Goal: Leave review/rating: Leave review/rating

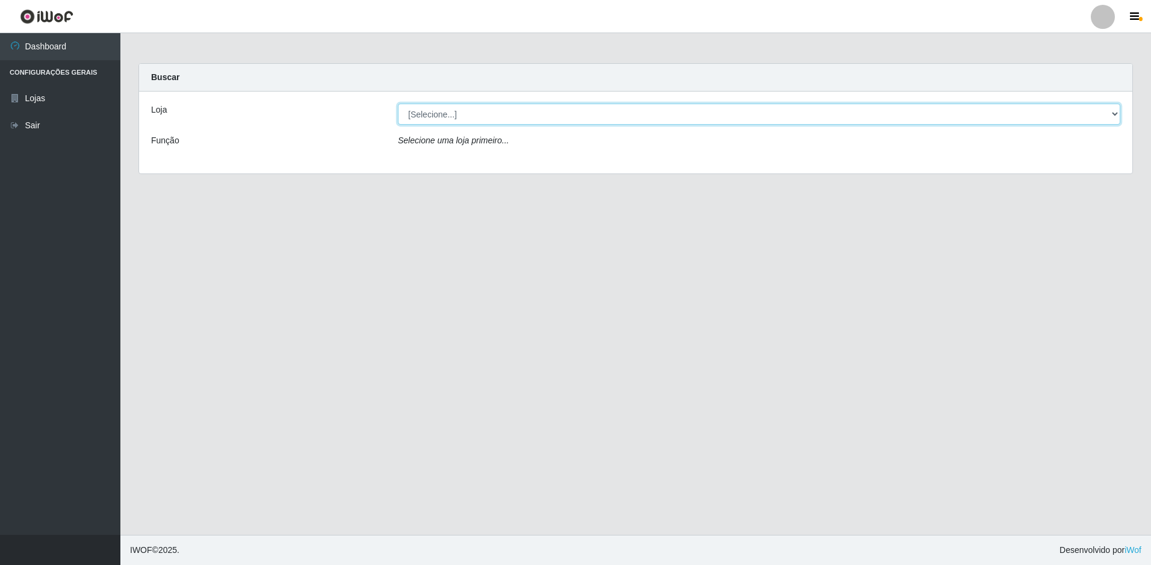
click at [499, 112] on select "[Selecione...] Extrabom - Loja 13 [GEOGRAPHIC_DATA]" at bounding box center [759, 114] width 722 height 21
select select "436"
click at [398, 104] on select "[Selecione...] Extrabom - Loja 13 [GEOGRAPHIC_DATA]" at bounding box center [759, 114] width 722 height 21
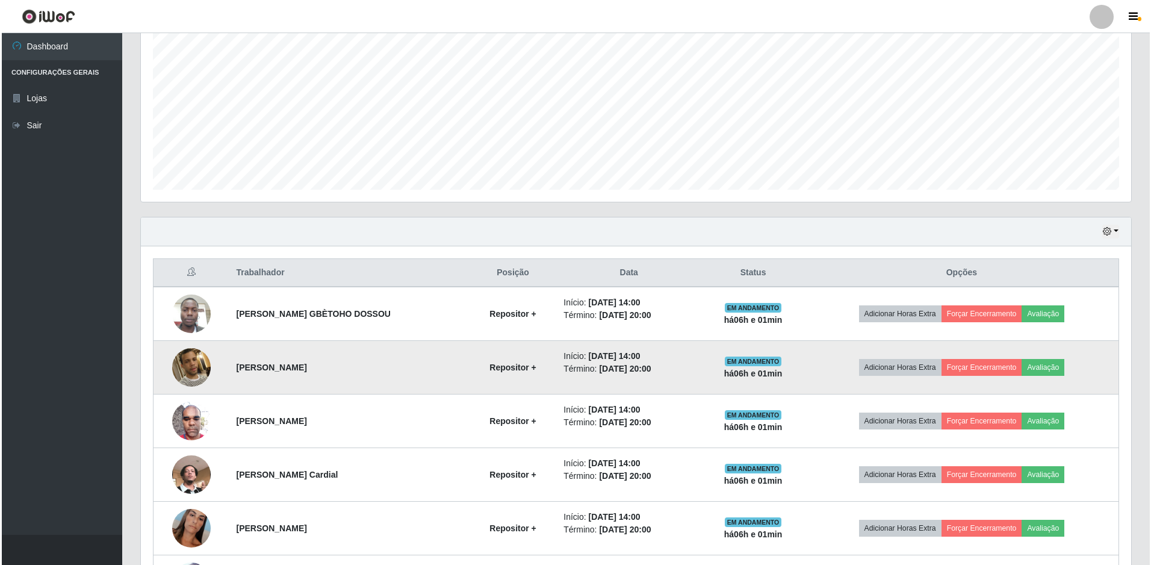
scroll to position [342, 0]
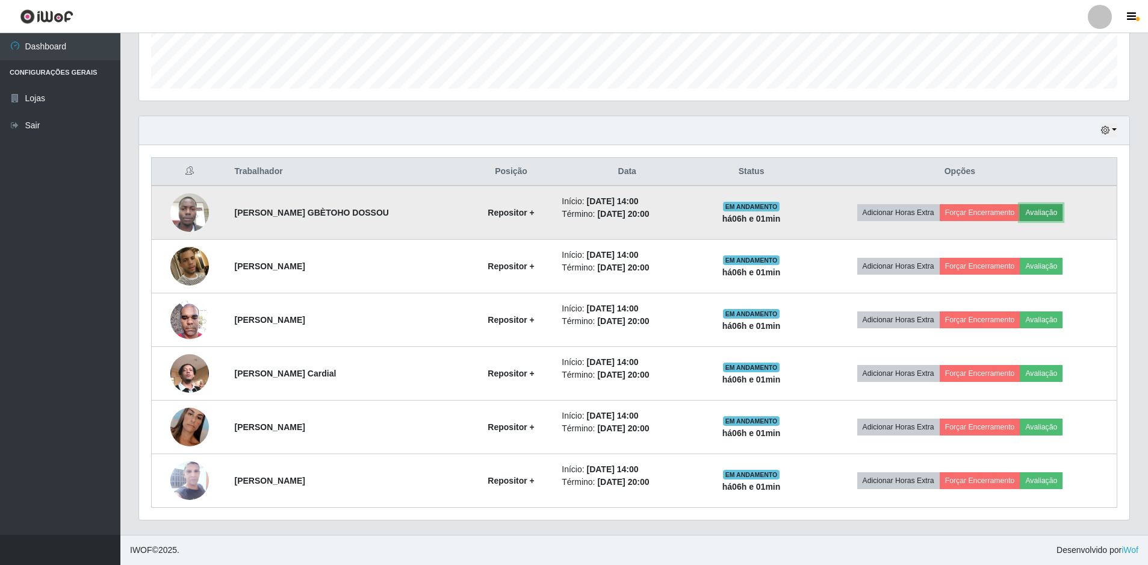
click at [1037, 210] on button "Avaliação" at bounding box center [1041, 212] width 43 height 17
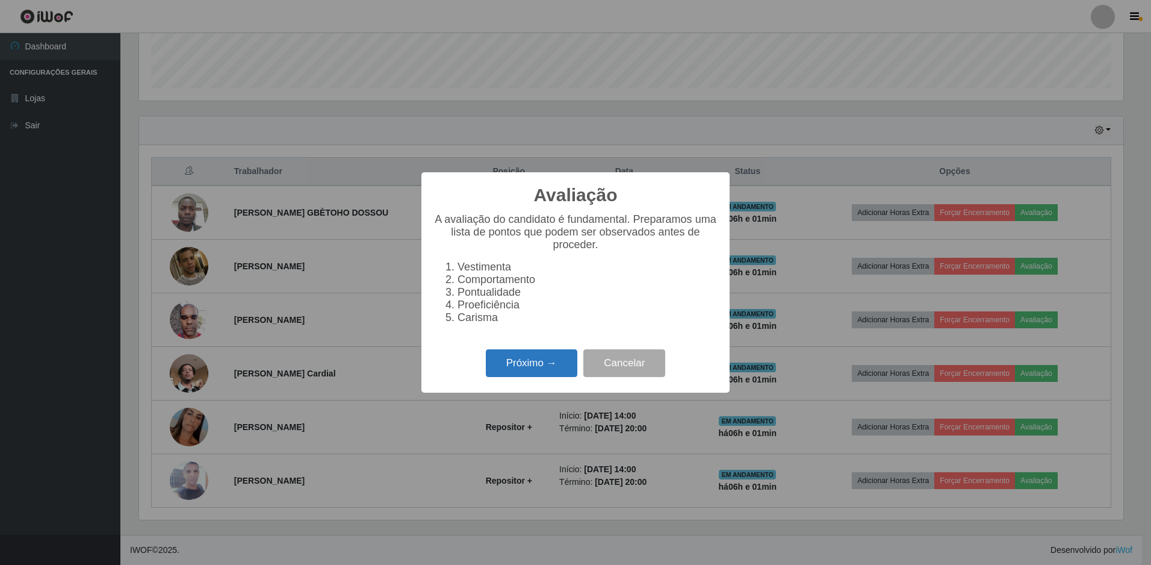
click at [517, 367] on button "Próximo →" at bounding box center [532, 363] width 92 height 28
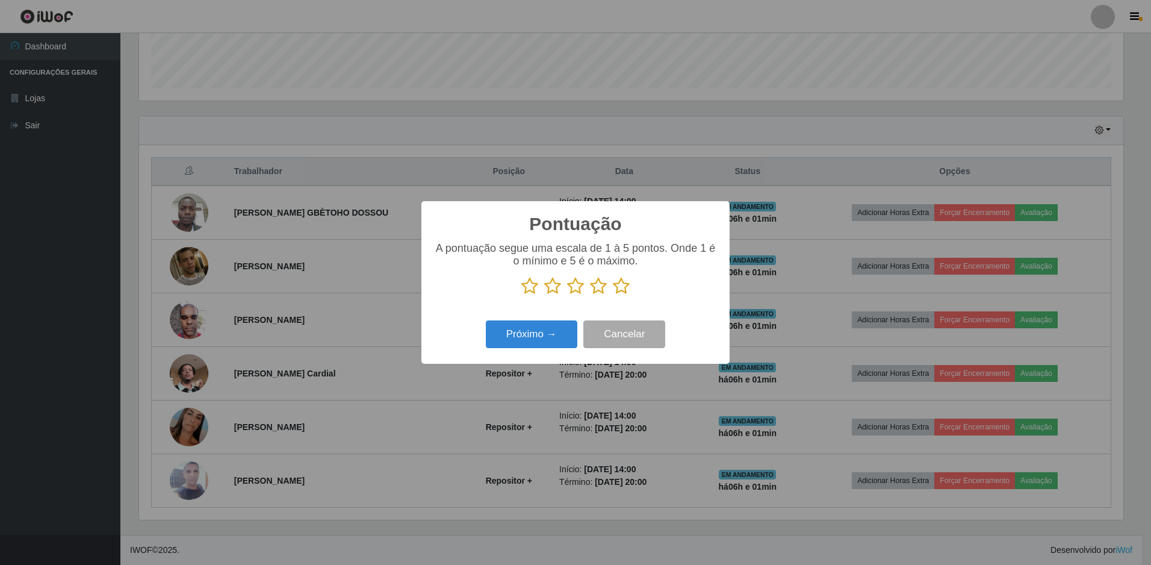
scroll to position [601772, 601037]
click at [619, 289] on icon at bounding box center [621, 286] width 17 height 18
click at [613, 295] on input "radio" at bounding box center [613, 295] width 0 height 0
click at [517, 331] on button "Próximo →" at bounding box center [532, 334] width 92 height 28
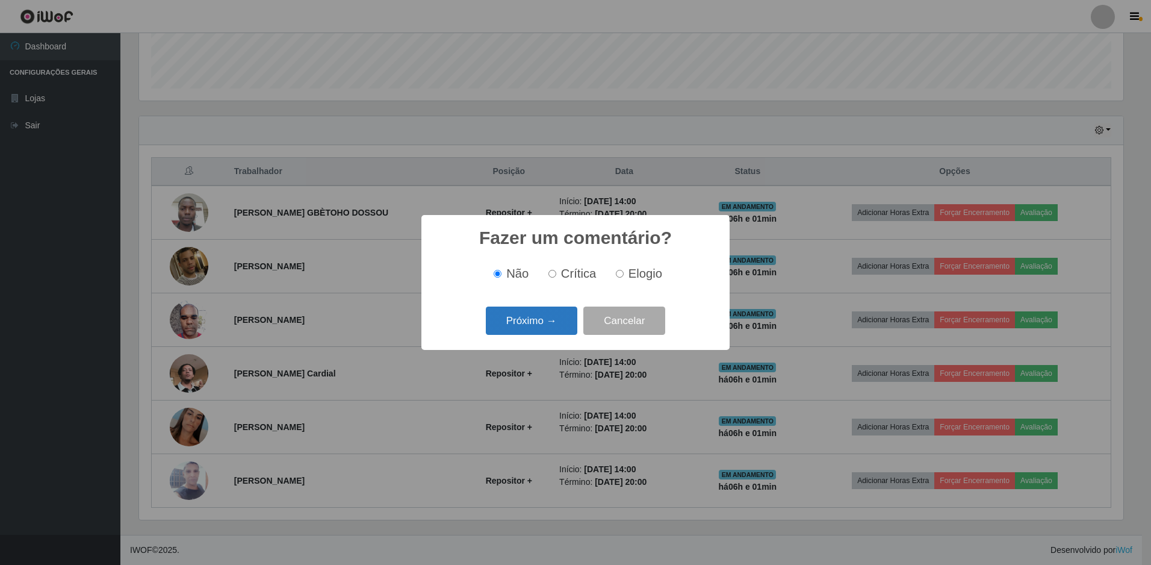
click at [523, 331] on button "Próximo →" at bounding box center [532, 320] width 92 height 28
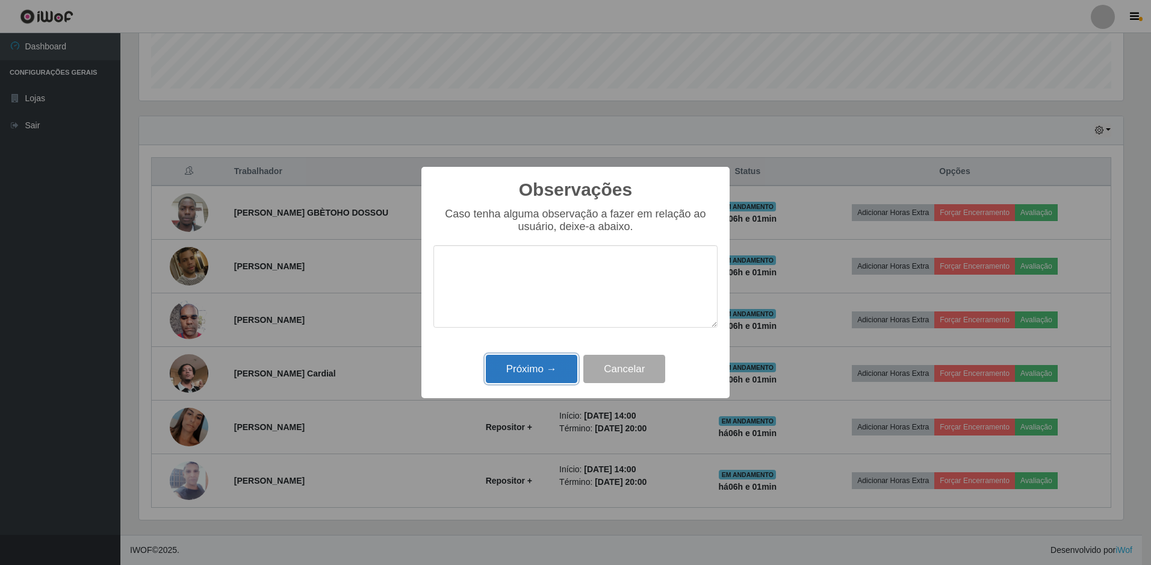
click at [522, 365] on button "Próximo →" at bounding box center [532, 369] width 92 height 28
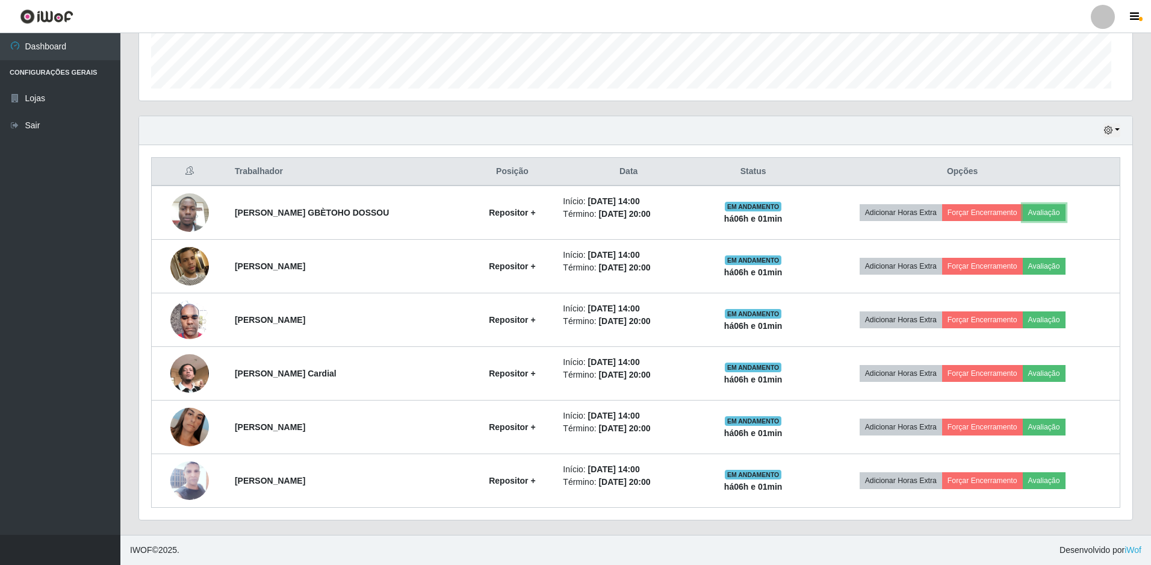
scroll to position [250, 990]
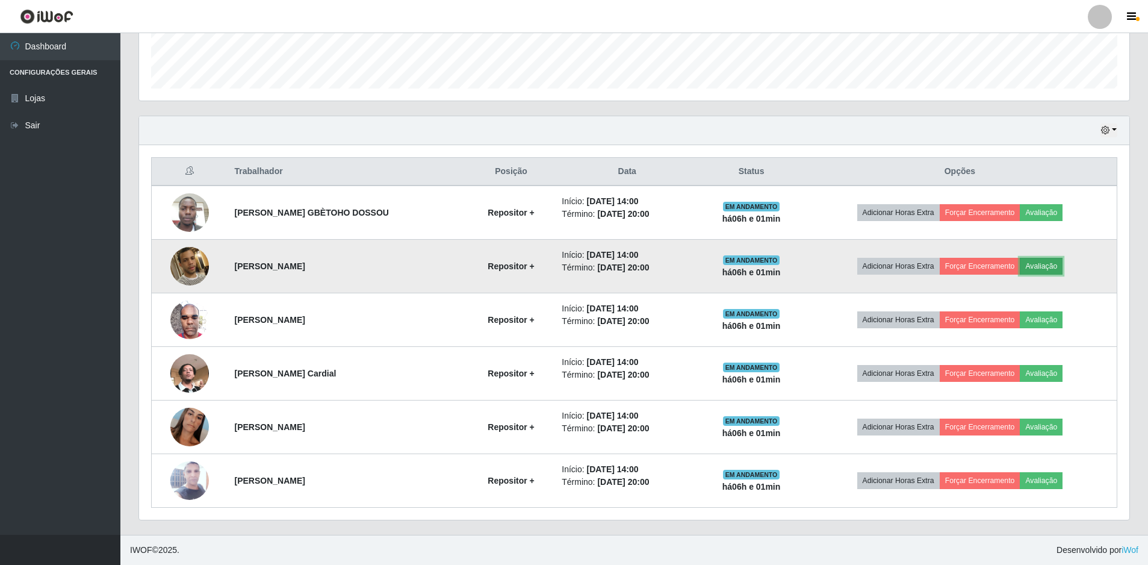
click at [1049, 266] on button "Avaliação" at bounding box center [1041, 266] width 43 height 17
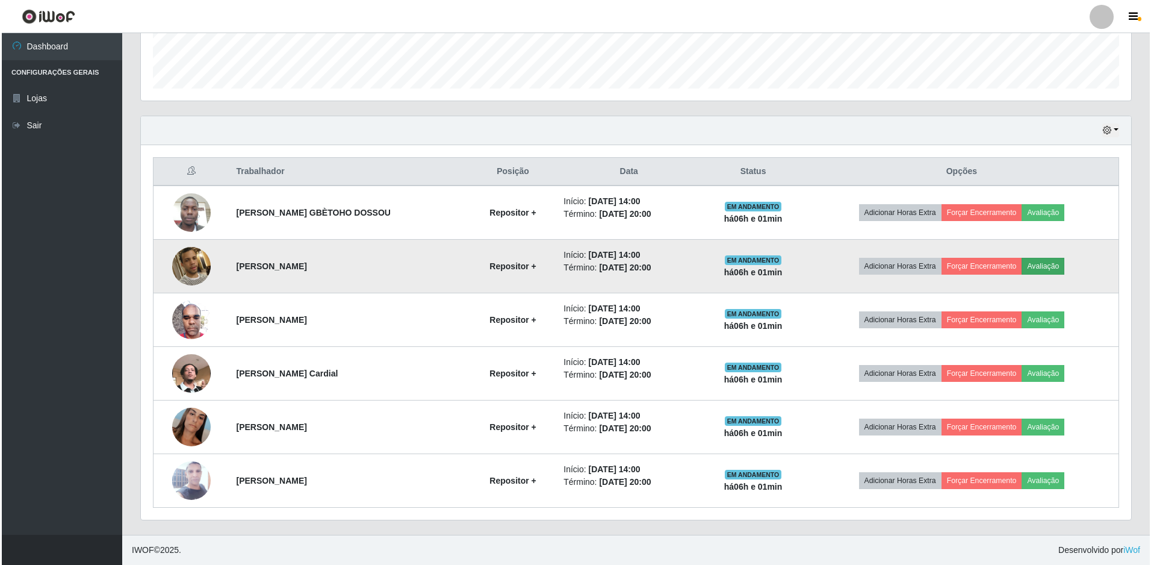
scroll to position [250, 984]
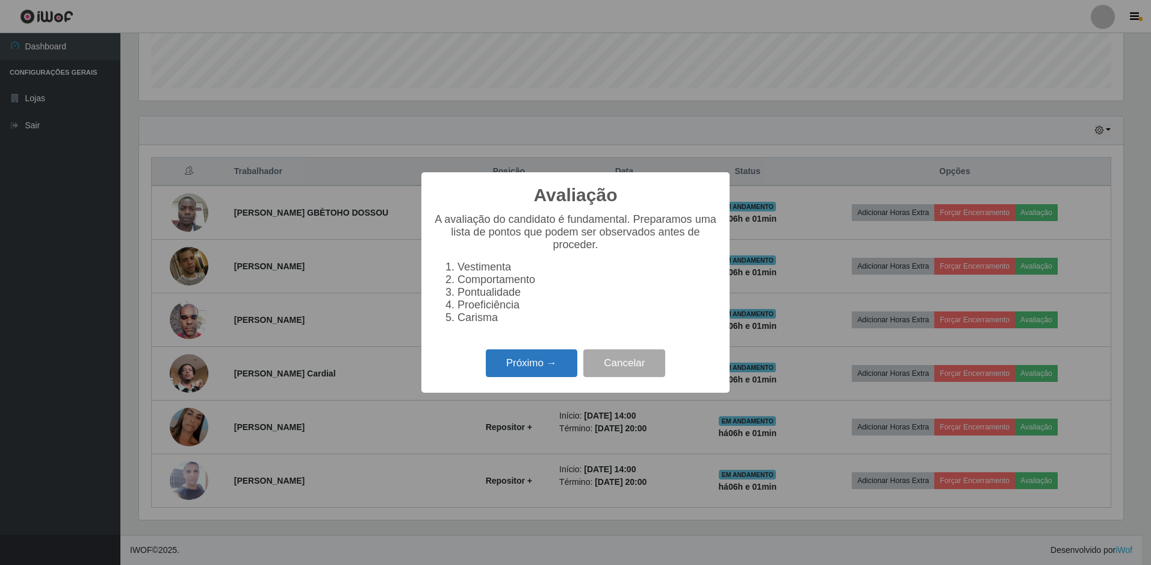
click at [557, 363] on button "Próximo →" at bounding box center [532, 363] width 92 height 28
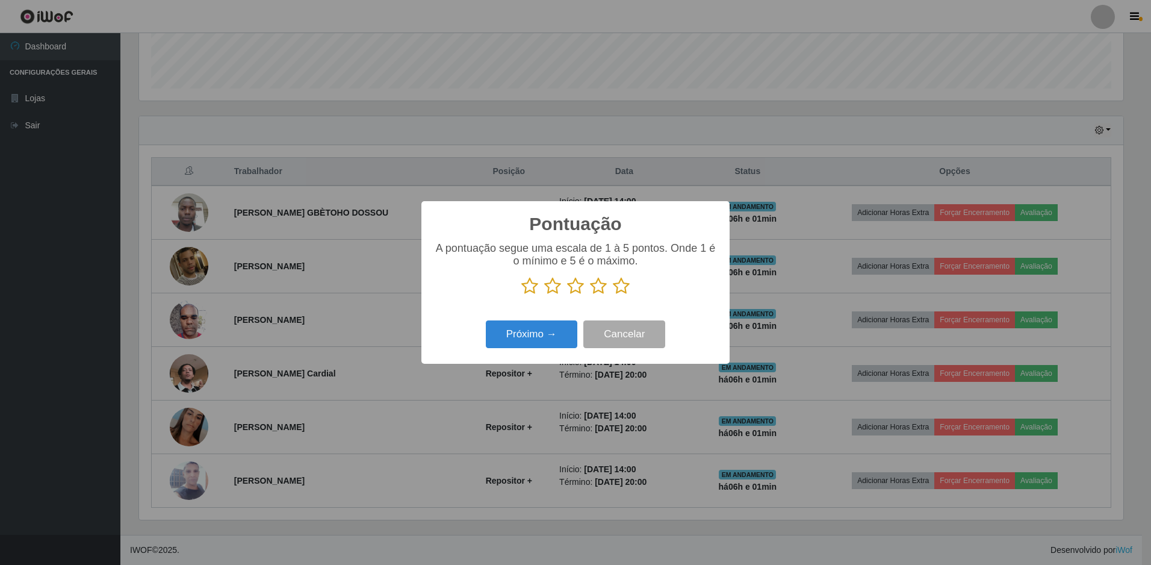
click at [621, 285] on icon at bounding box center [621, 286] width 17 height 18
click at [613, 295] on input "radio" at bounding box center [613, 295] width 0 height 0
click at [541, 328] on button "Próximo →" at bounding box center [532, 334] width 92 height 28
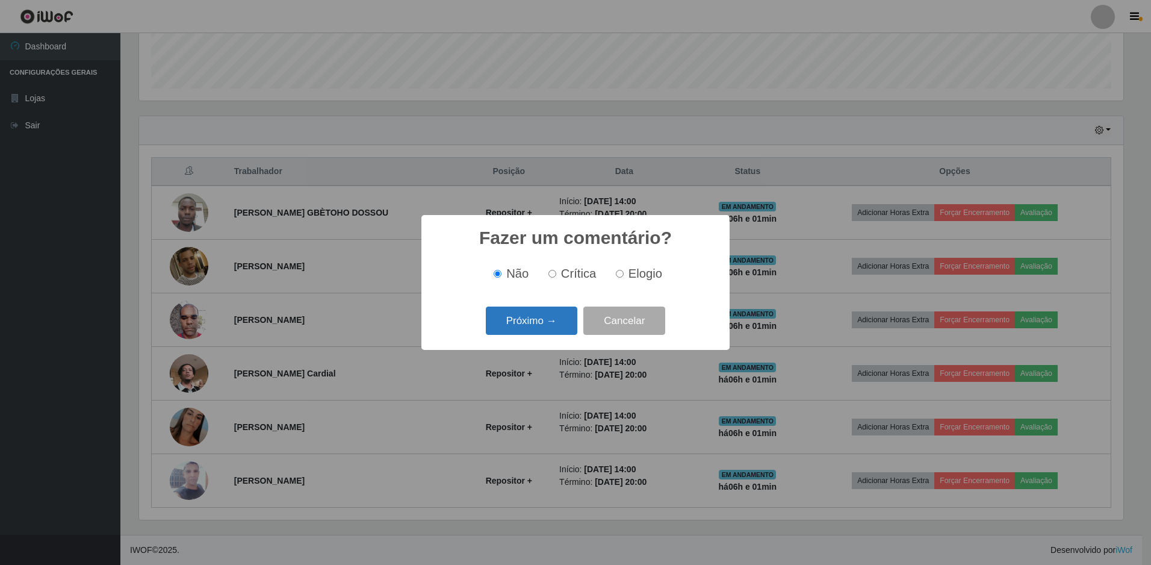
click at [547, 325] on button "Próximo →" at bounding box center [532, 320] width 92 height 28
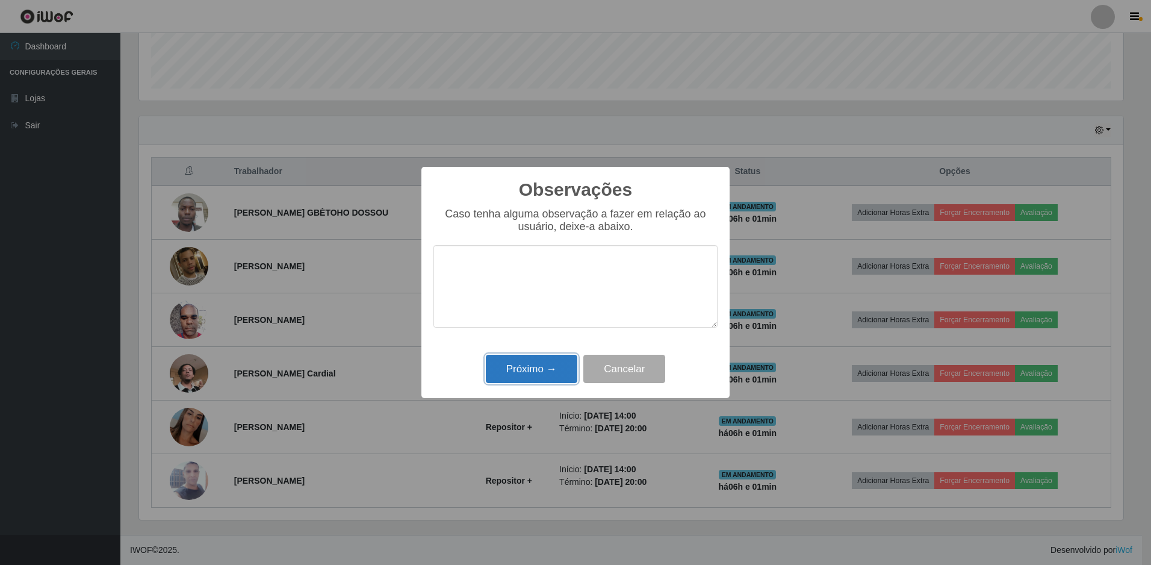
click at [530, 363] on button "Próximo →" at bounding box center [532, 369] width 92 height 28
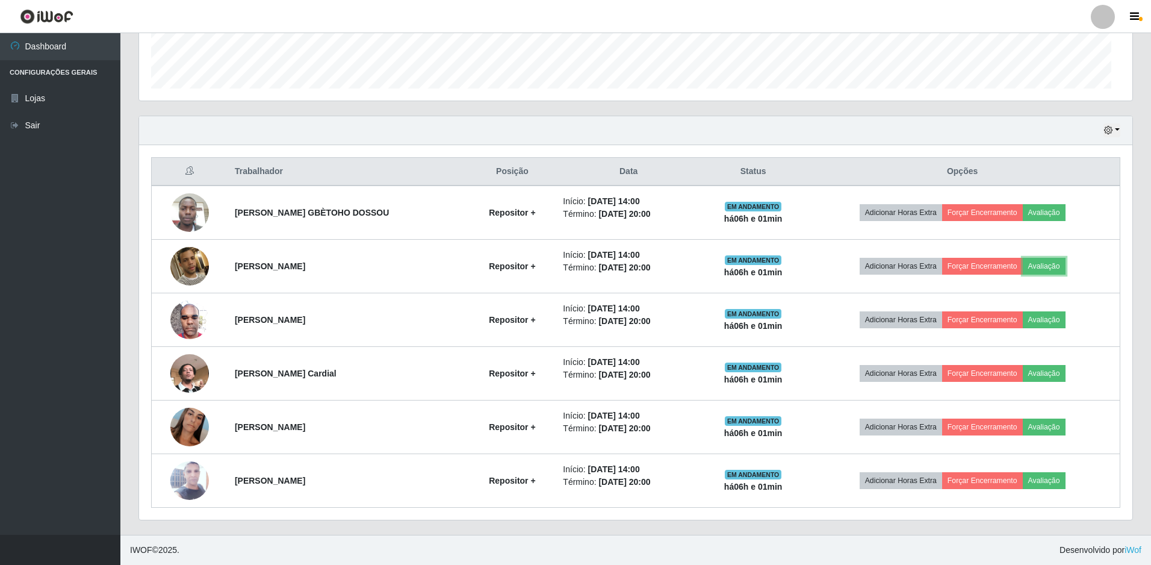
scroll to position [250, 990]
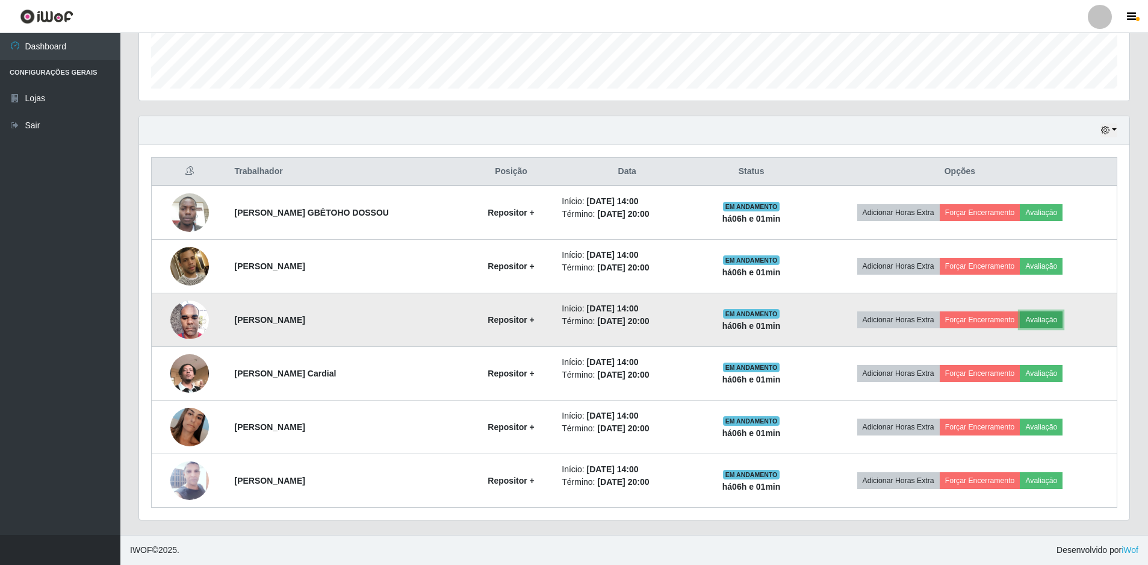
click at [1054, 318] on button "Avaliação" at bounding box center [1041, 319] width 43 height 17
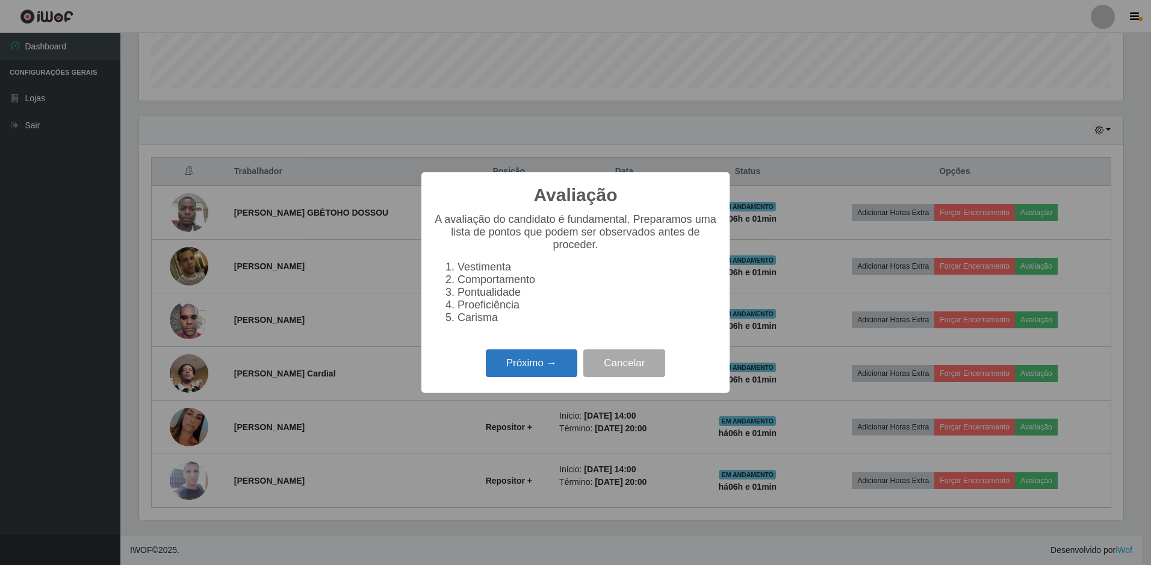
click at [547, 363] on button "Próximo →" at bounding box center [532, 363] width 92 height 28
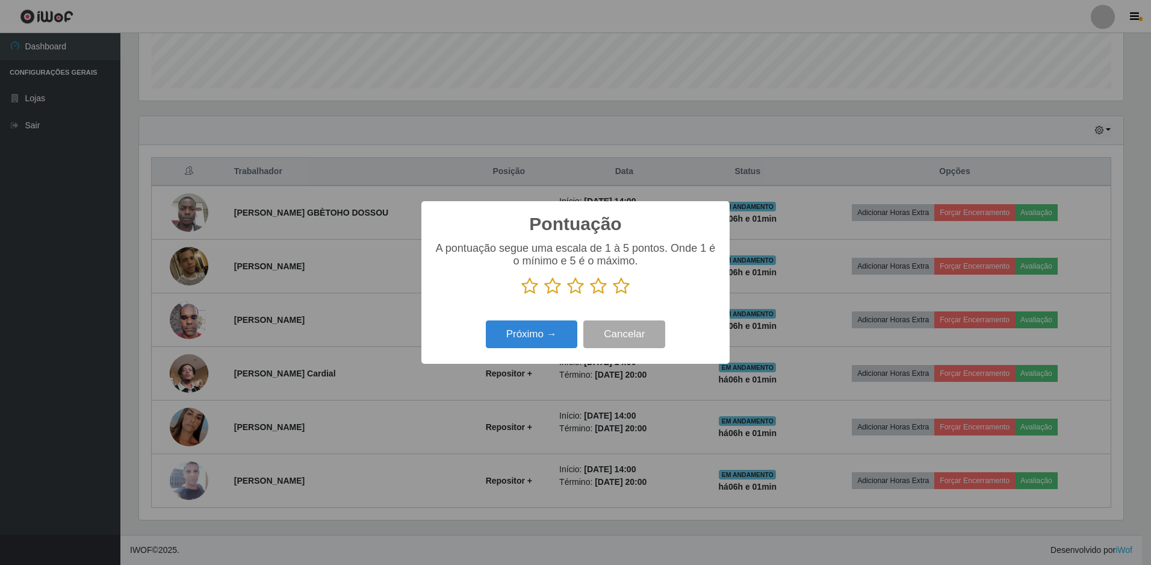
scroll to position [601772, 601037]
click at [623, 290] on icon at bounding box center [621, 286] width 17 height 18
click at [613, 295] on input "radio" at bounding box center [613, 295] width 0 height 0
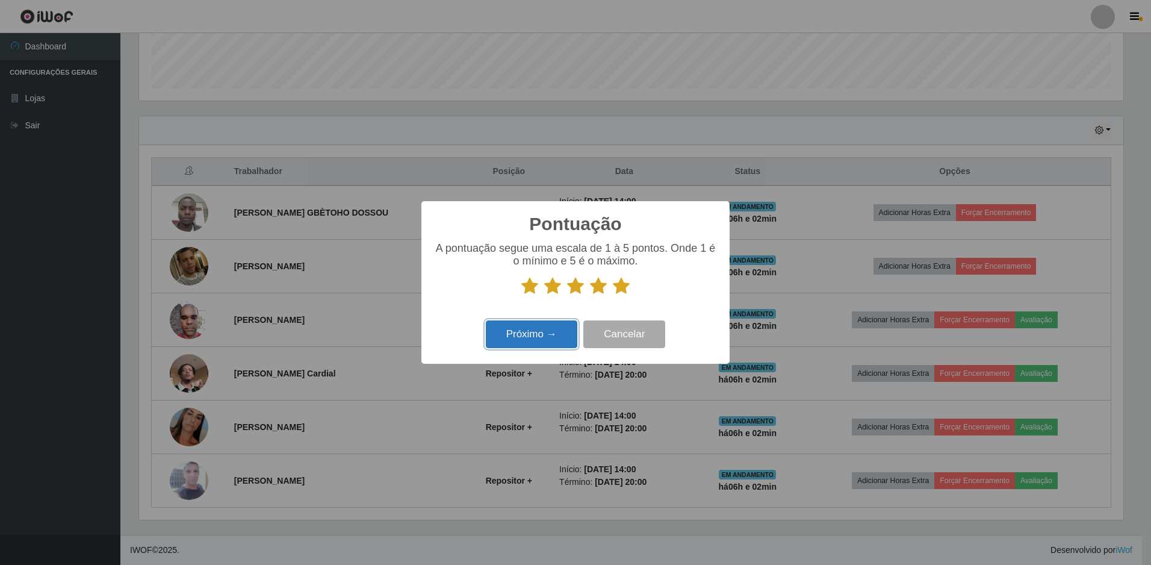
click at [519, 340] on button "Próximo →" at bounding box center [532, 334] width 92 height 28
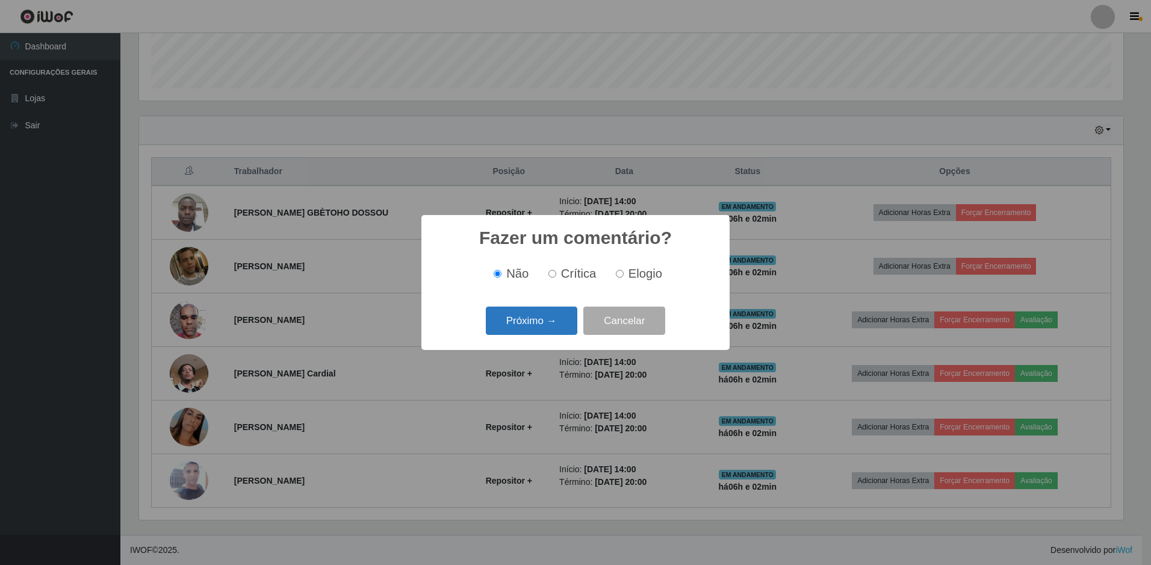
click at [533, 331] on button "Próximo →" at bounding box center [532, 320] width 92 height 28
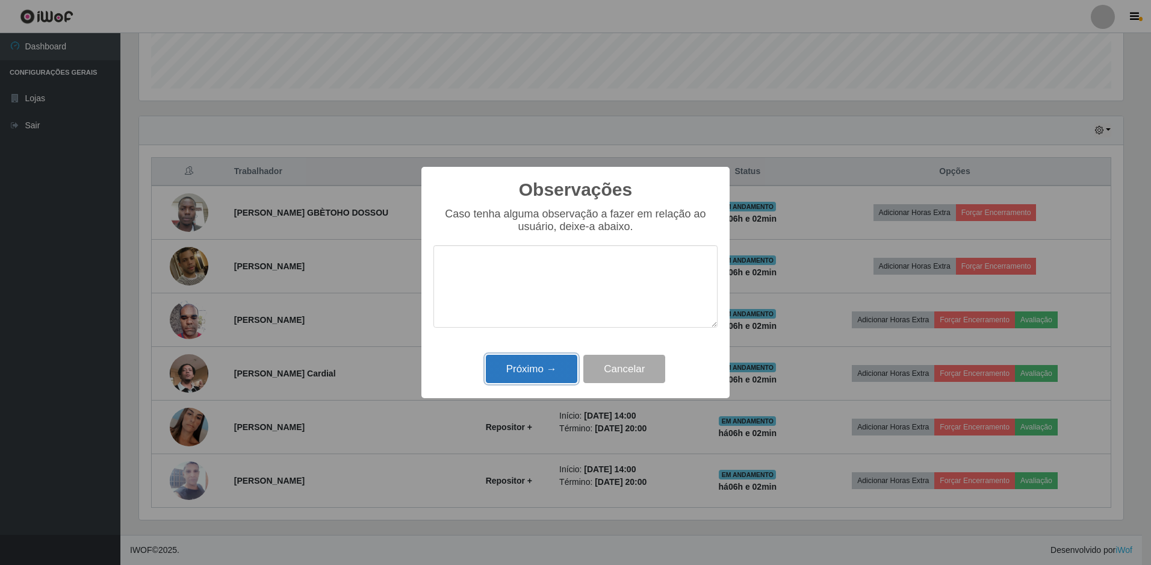
click at [535, 370] on button "Próximo →" at bounding box center [532, 369] width 92 height 28
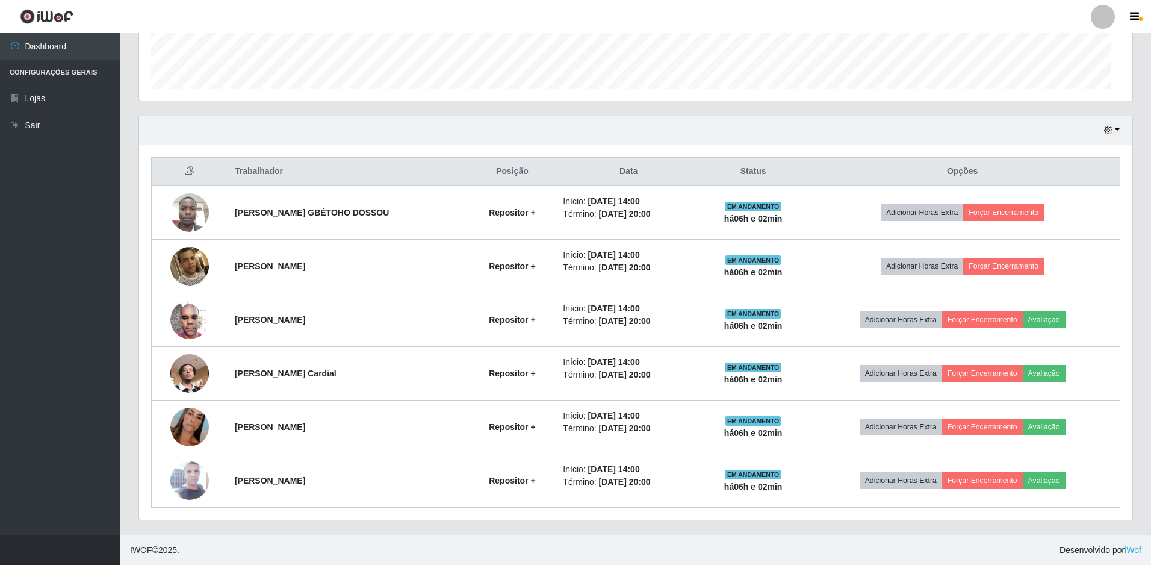
scroll to position [250, 990]
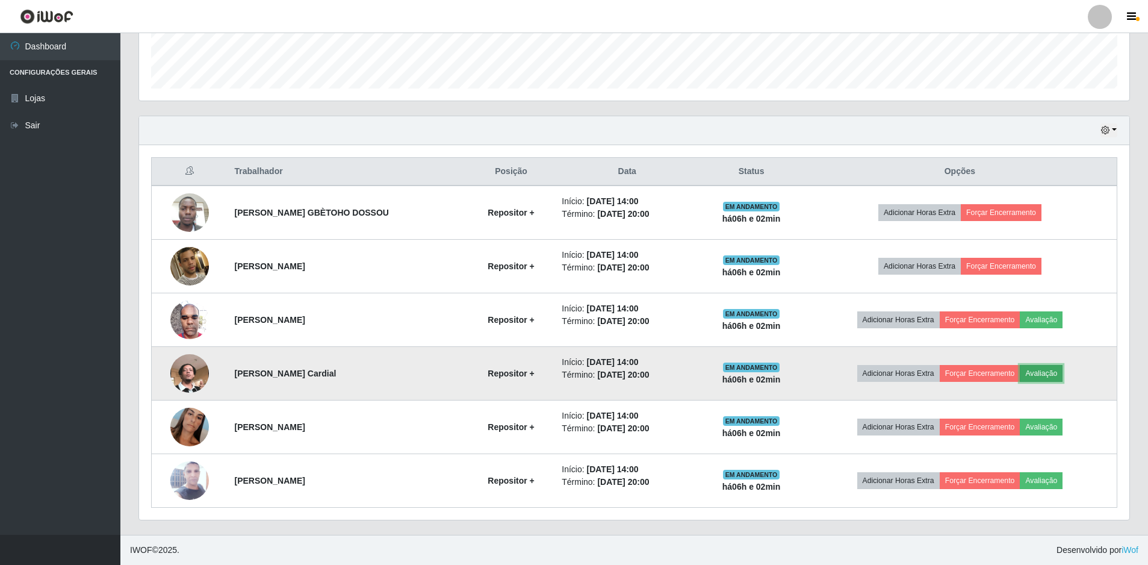
click at [1045, 370] on button "Avaliação" at bounding box center [1041, 373] width 43 height 17
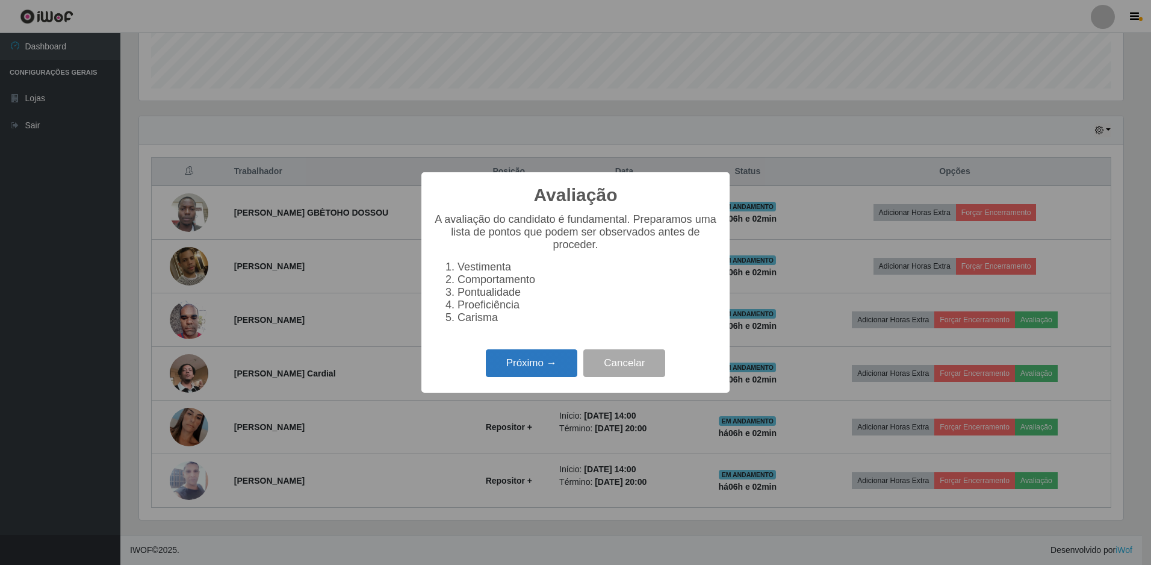
click at [524, 360] on button "Próximo →" at bounding box center [532, 363] width 92 height 28
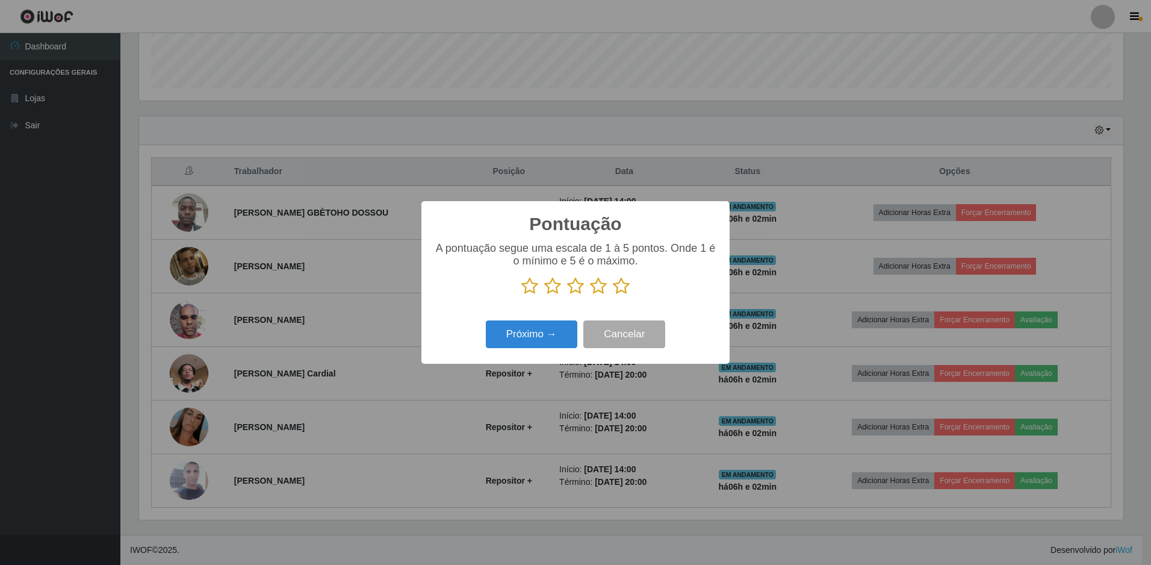
click at [620, 291] on icon at bounding box center [621, 286] width 17 height 18
click at [613, 295] on input "radio" at bounding box center [613, 295] width 0 height 0
click at [556, 328] on button "Próximo →" at bounding box center [532, 334] width 92 height 28
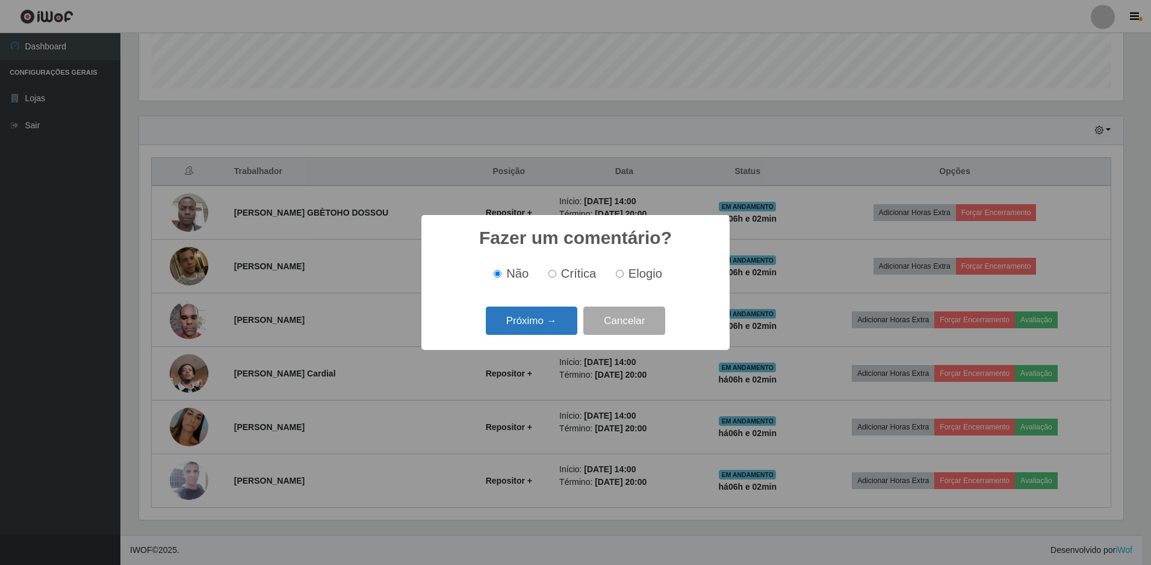
click at [554, 327] on button "Próximo →" at bounding box center [532, 320] width 92 height 28
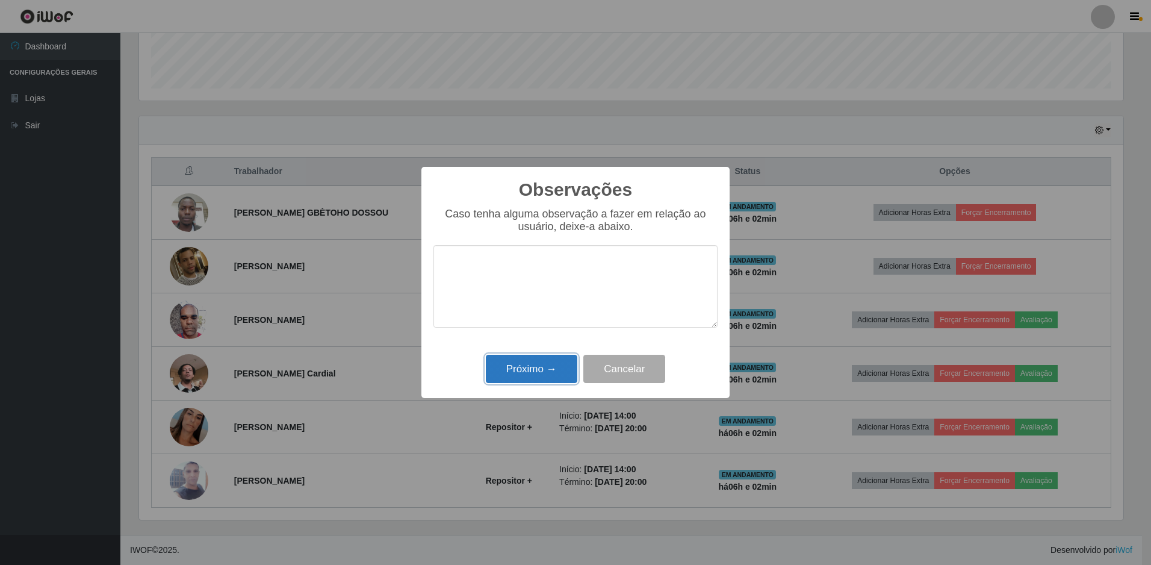
click at [544, 368] on button "Próximo →" at bounding box center [532, 369] width 92 height 28
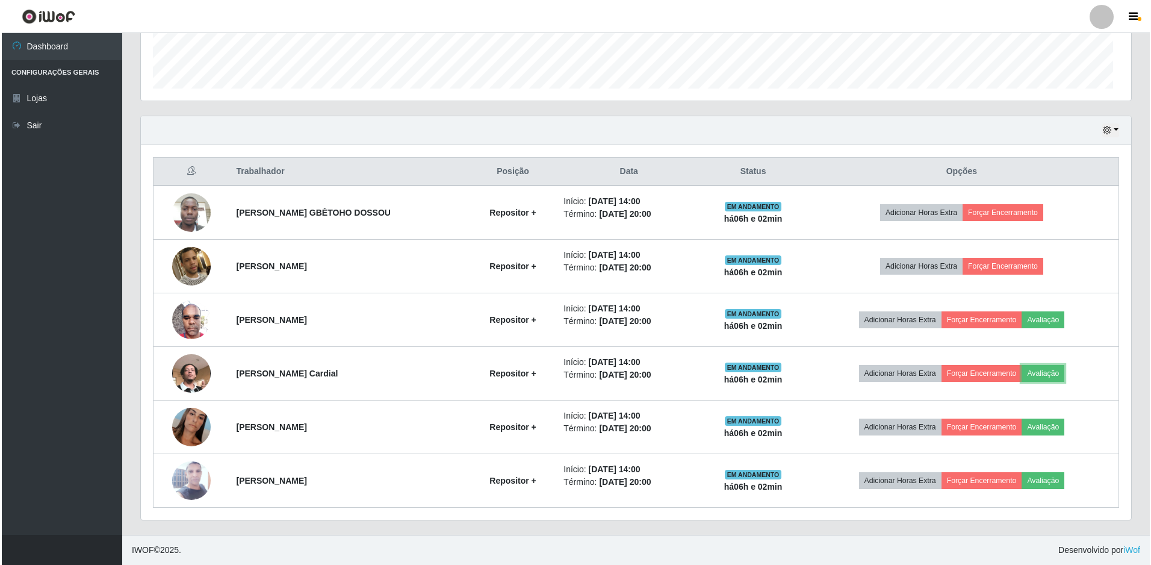
scroll to position [250, 990]
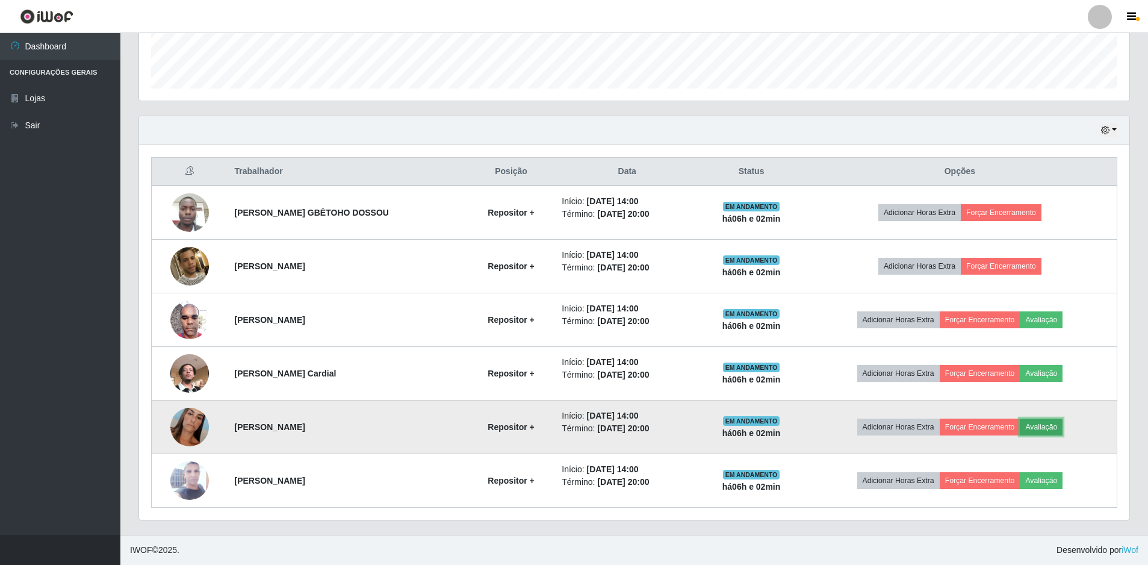
click at [1048, 426] on button "Avaliação" at bounding box center [1041, 426] width 43 height 17
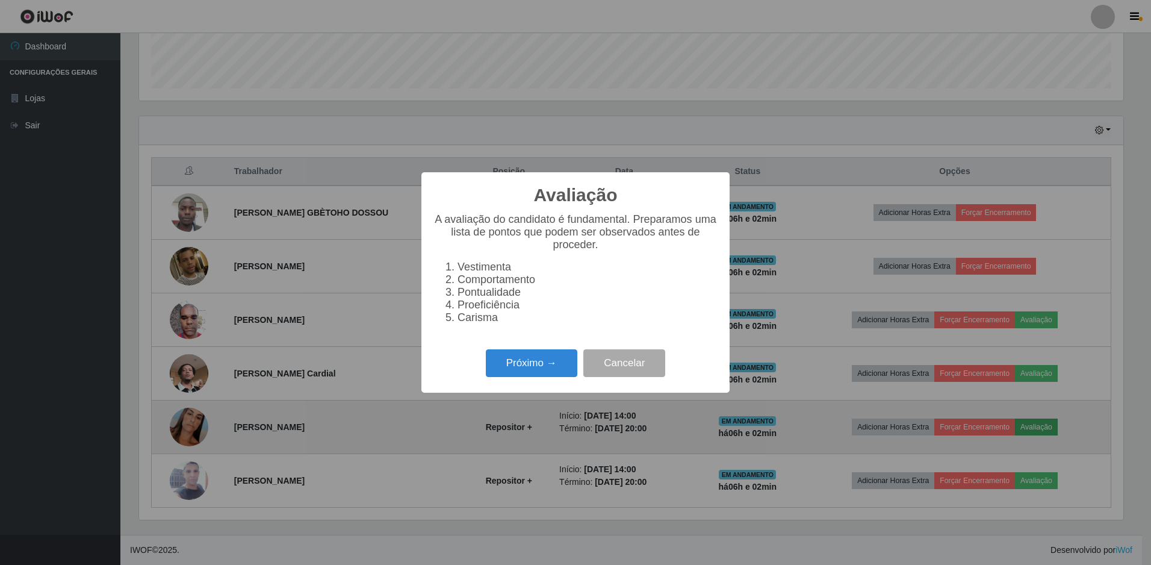
scroll to position [0, 0]
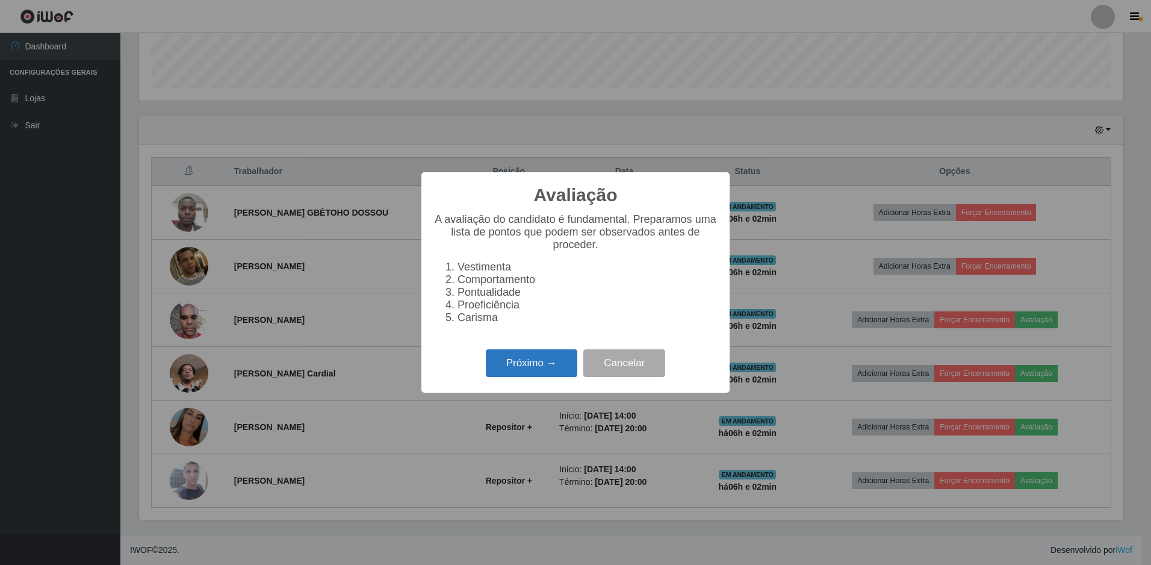
click at [554, 366] on button "Próximo →" at bounding box center [532, 363] width 92 height 28
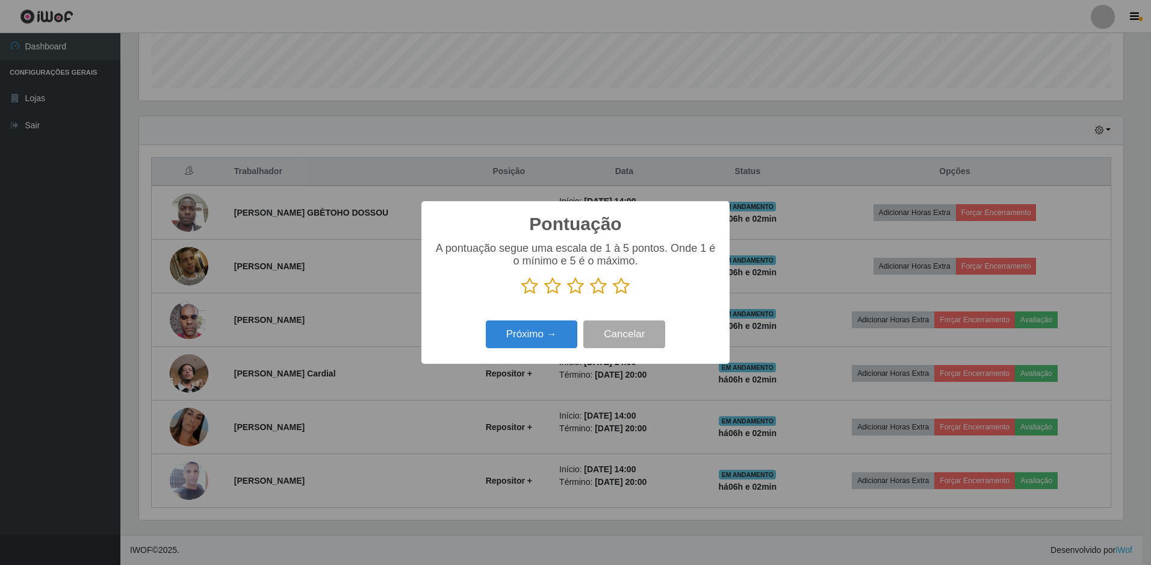
click at [619, 289] on icon at bounding box center [621, 286] width 17 height 18
click at [613, 295] on input "radio" at bounding box center [613, 295] width 0 height 0
click at [532, 333] on button "Próximo →" at bounding box center [532, 334] width 92 height 28
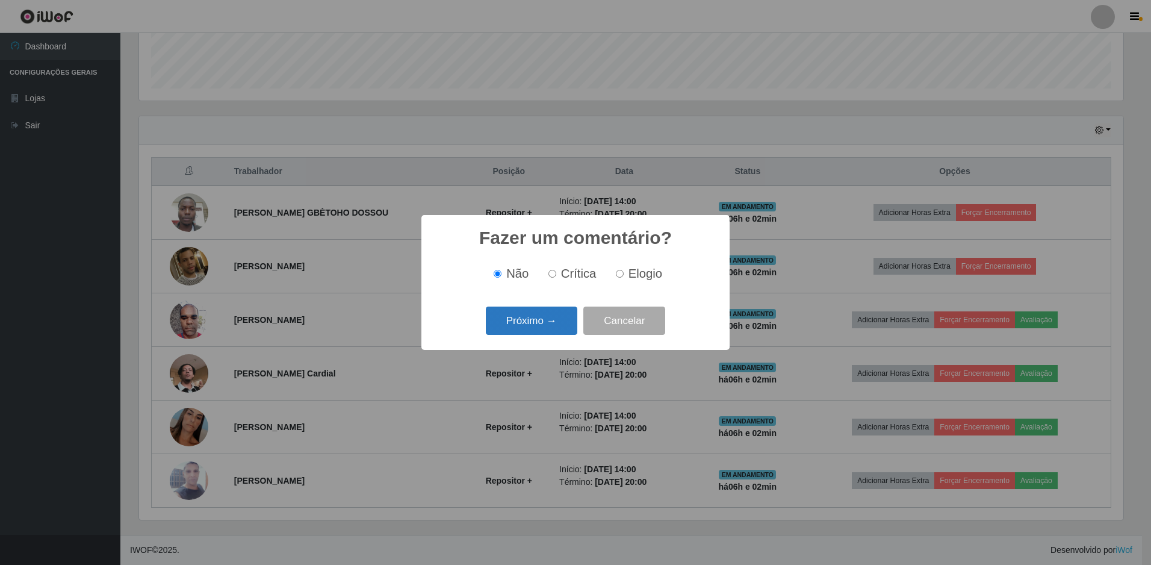
click at [548, 318] on button "Próximo →" at bounding box center [532, 320] width 92 height 28
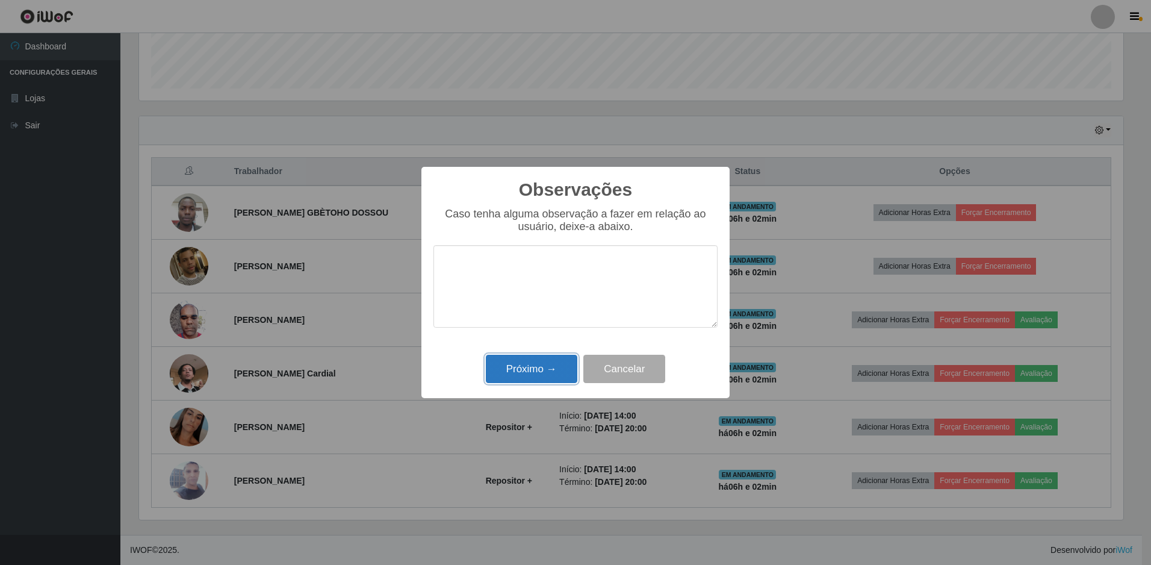
click at [521, 370] on button "Próximo →" at bounding box center [532, 369] width 92 height 28
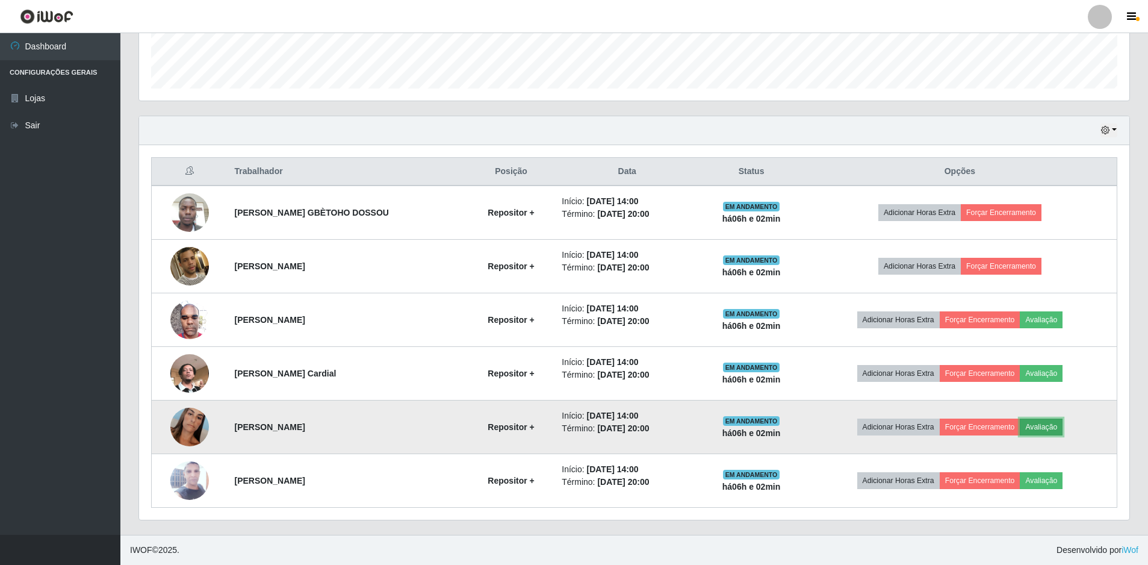
click at [1054, 424] on button "Avaliação" at bounding box center [1041, 426] width 43 height 17
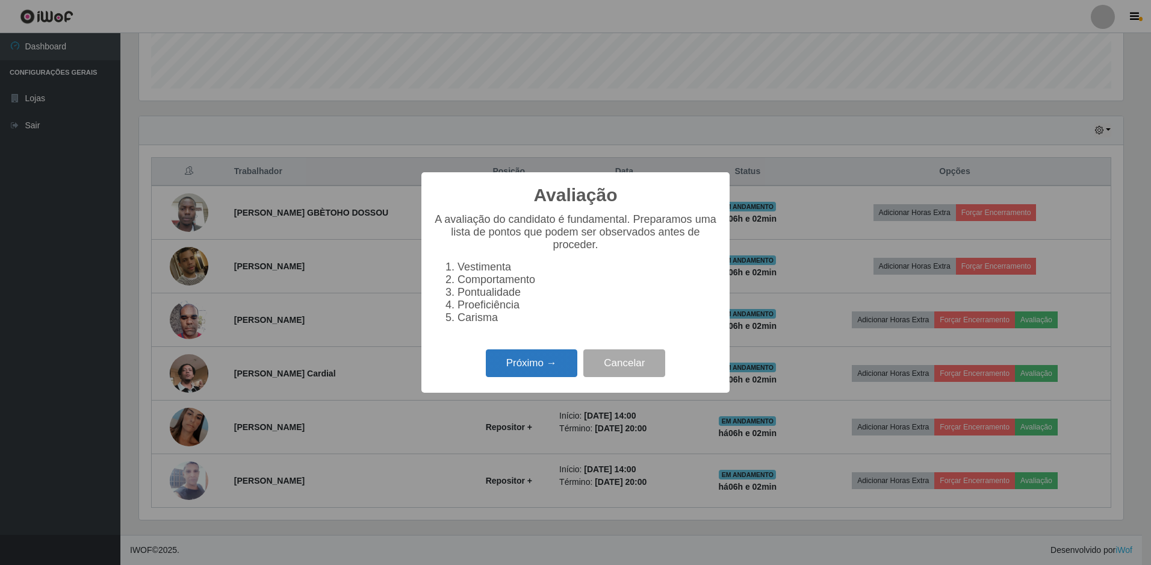
click at [537, 370] on button "Próximo →" at bounding box center [532, 363] width 92 height 28
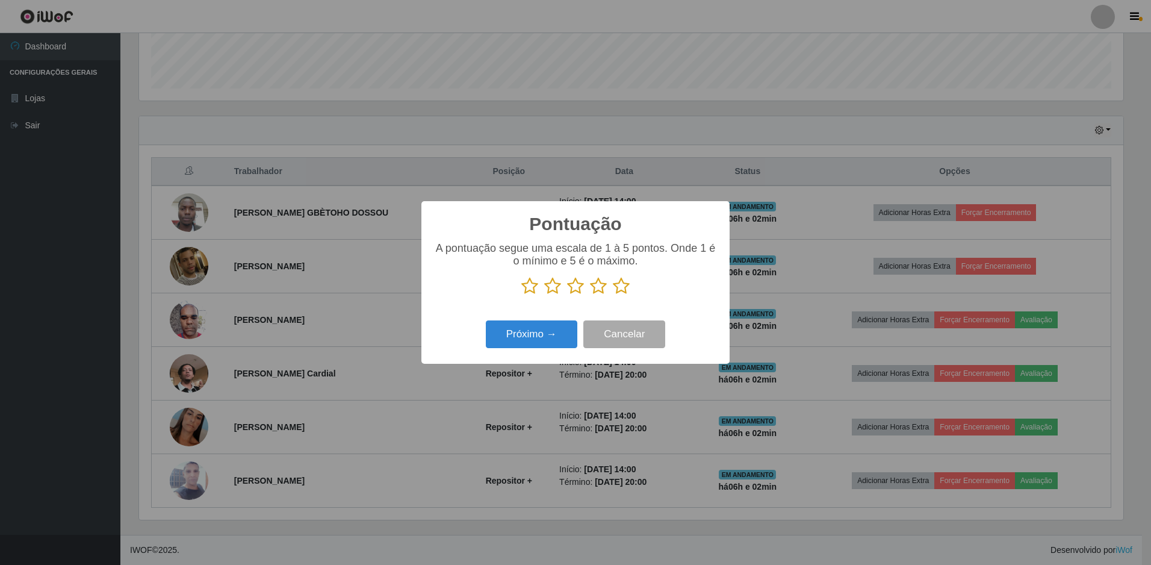
click at [619, 291] on icon at bounding box center [621, 286] width 17 height 18
click at [613, 295] on input "radio" at bounding box center [613, 295] width 0 height 0
click at [550, 332] on button "Próximo →" at bounding box center [532, 334] width 92 height 28
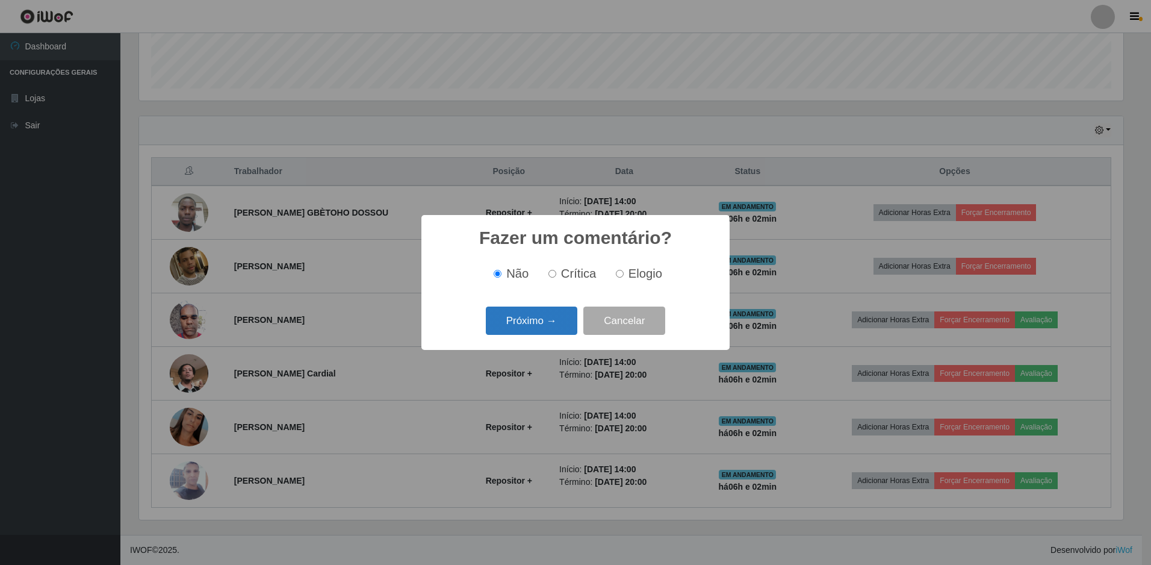
click at [546, 324] on button "Próximo →" at bounding box center [532, 320] width 92 height 28
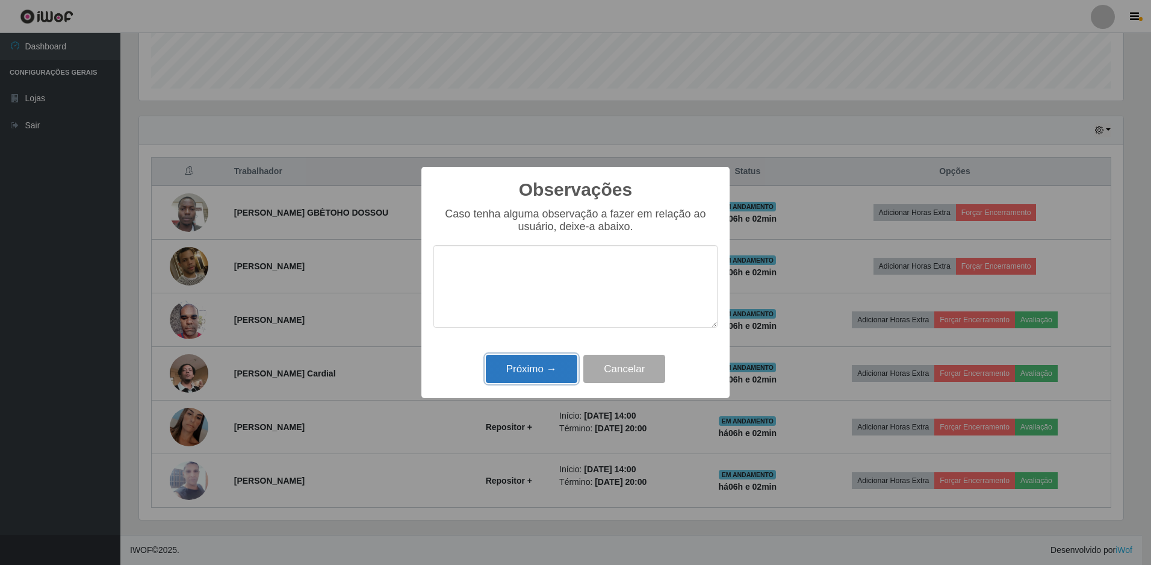
click at [521, 365] on button "Próximo →" at bounding box center [532, 369] width 92 height 28
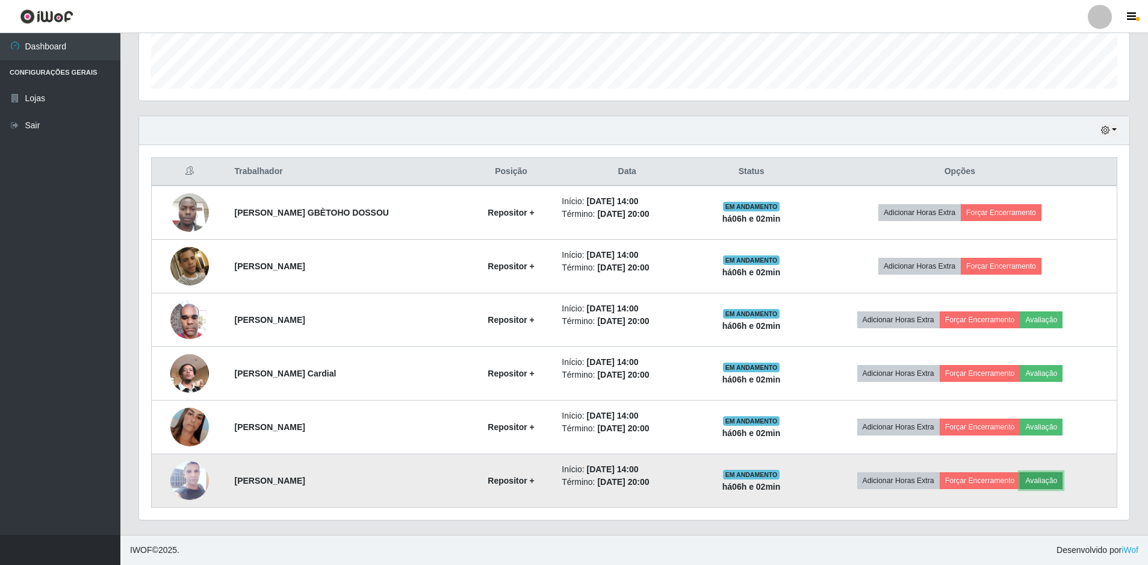
click at [1051, 477] on button "Avaliação" at bounding box center [1041, 480] width 43 height 17
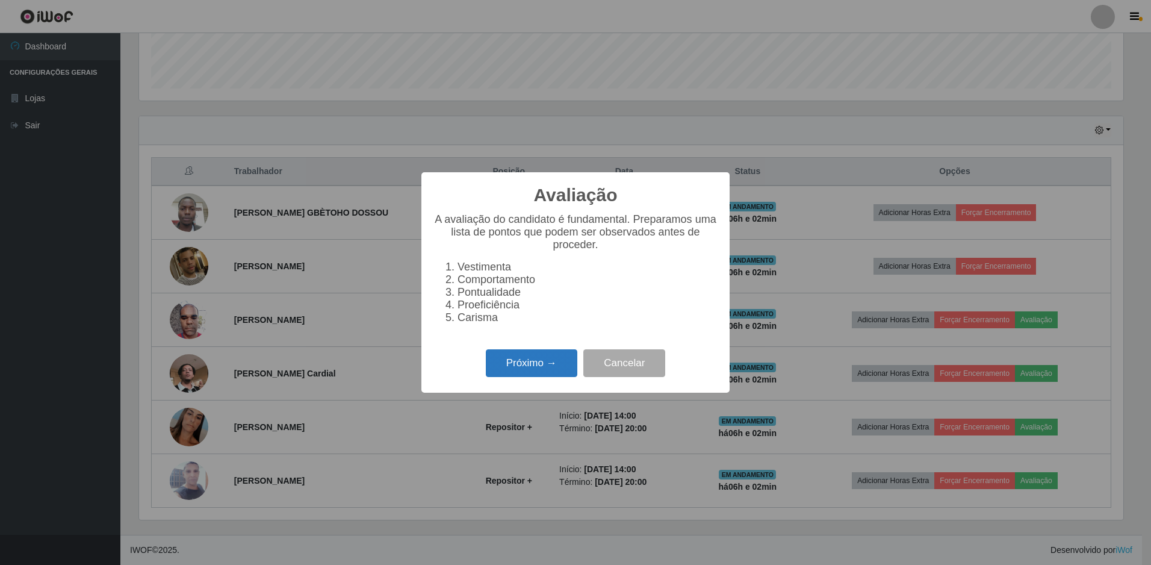
click at [503, 374] on button "Próximo →" at bounding box center [532, 363] width 92 height 28
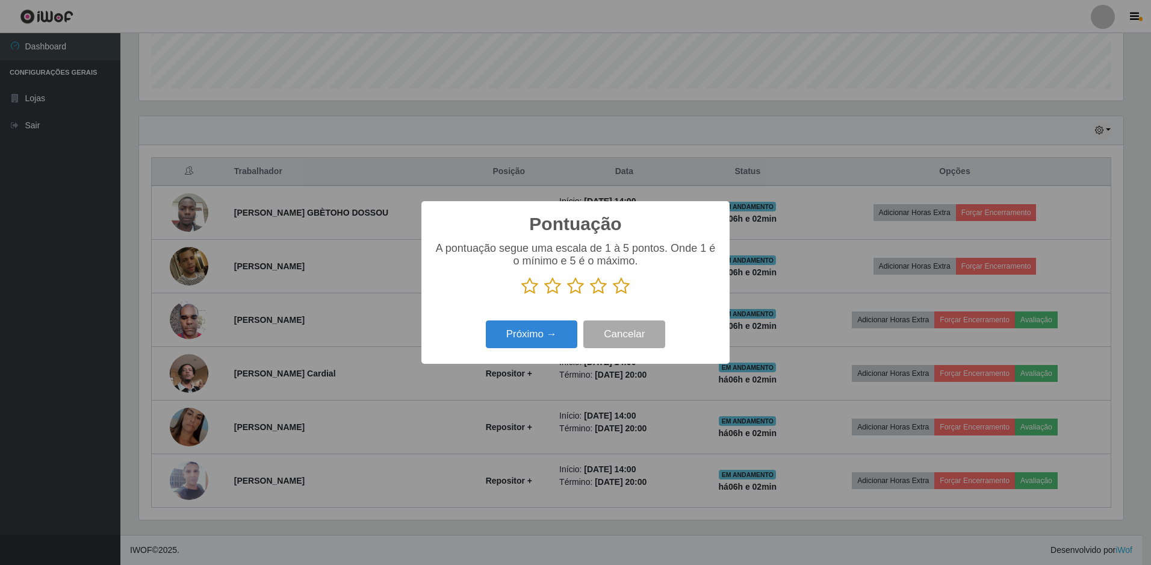
click at [623, 287] on icon at bounding box center [621, 286] width 17 height 18
click at [613, 295] on input "radio" at bounding box center [613, 295] width 0 height 0
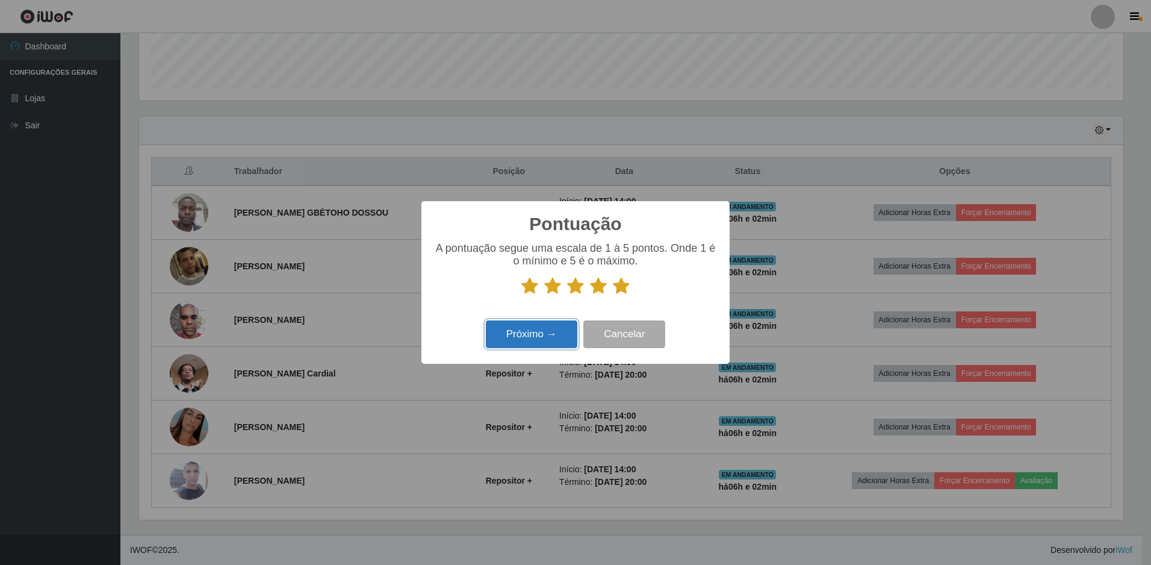
click at [539, 334] on button "Próximo →" at bounding box center [532, 334] width 92 height 28
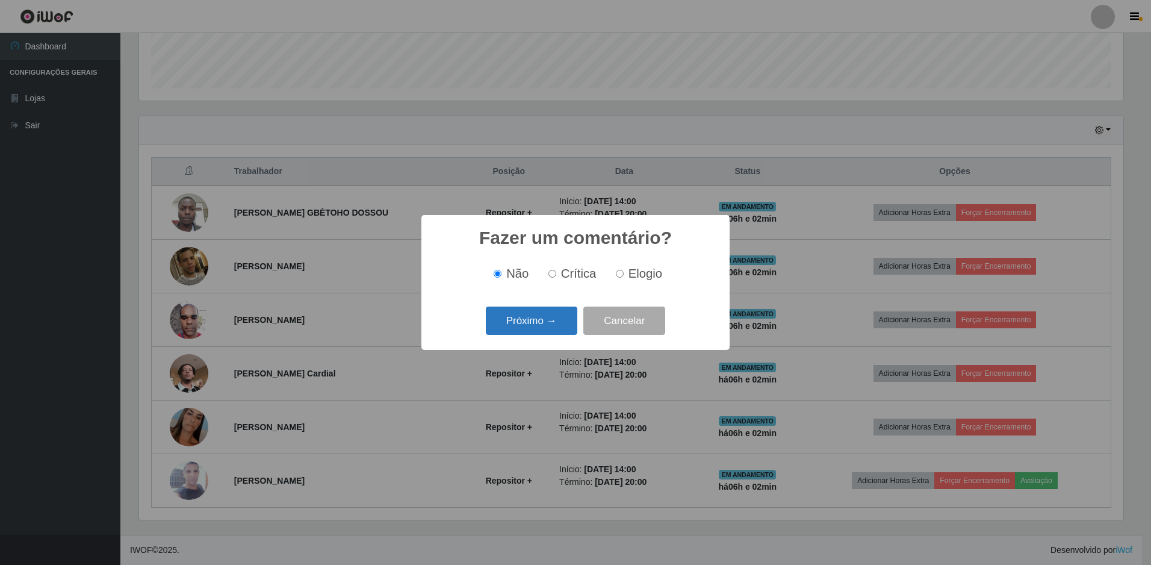
click at [541, 327] on button "Próximo →" at bounding box center [532, 320] width 92 height 28
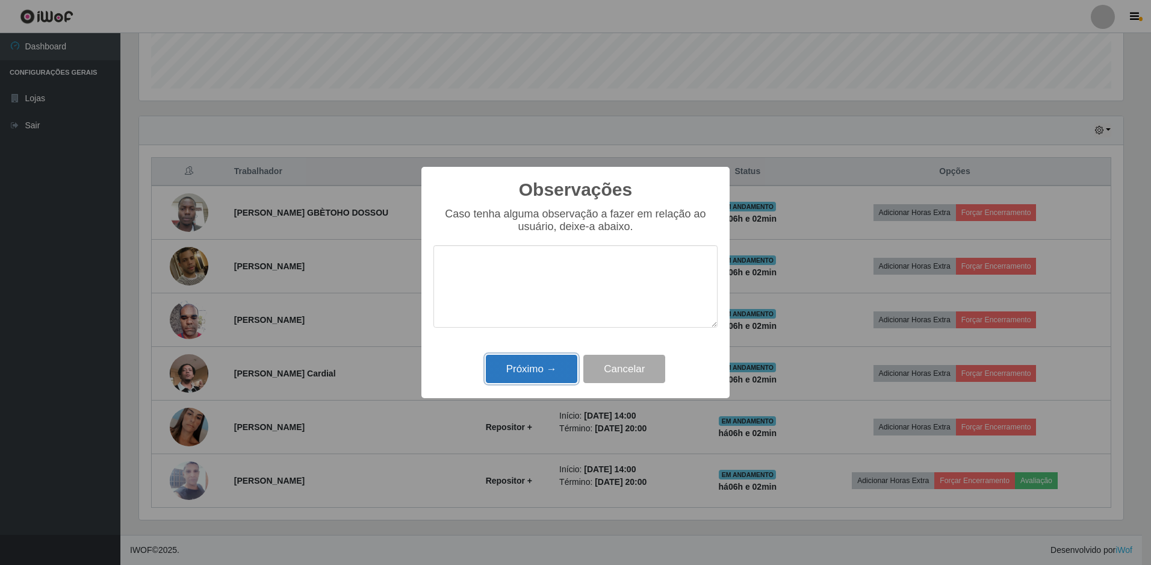
click at [532, 366] on button "Próximo →" at bounding box center [532, 369] width 92 height 28
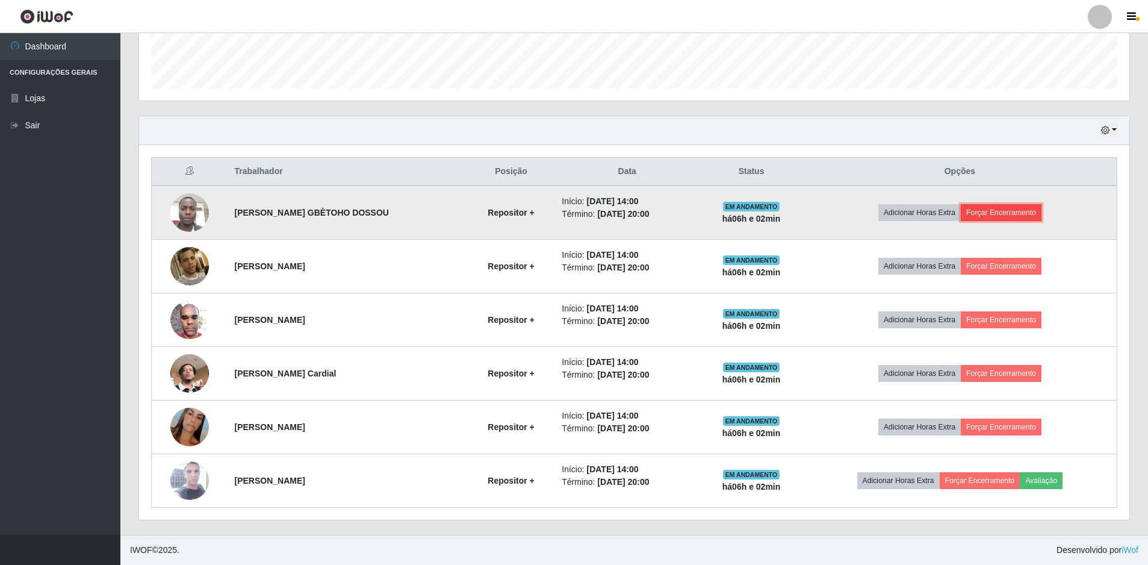
click at [997, 211] on button "Forçar Encerramento" at bounding box center [1001, 212] width 81 height 17
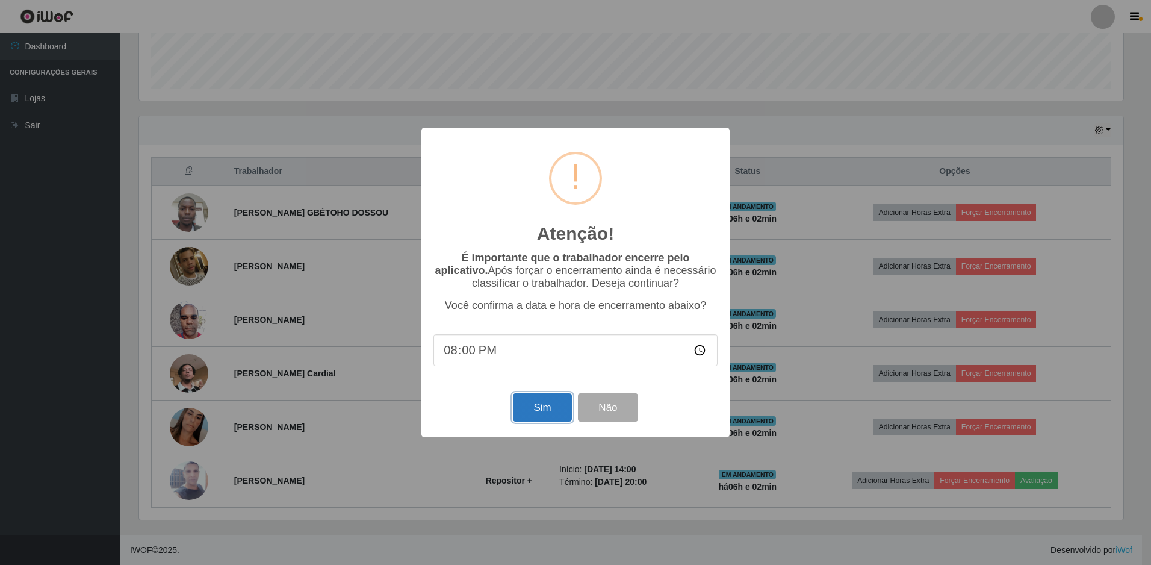
click at [548, 414] on button "Sim" at bounding box center [542, 407] width 58 height 28
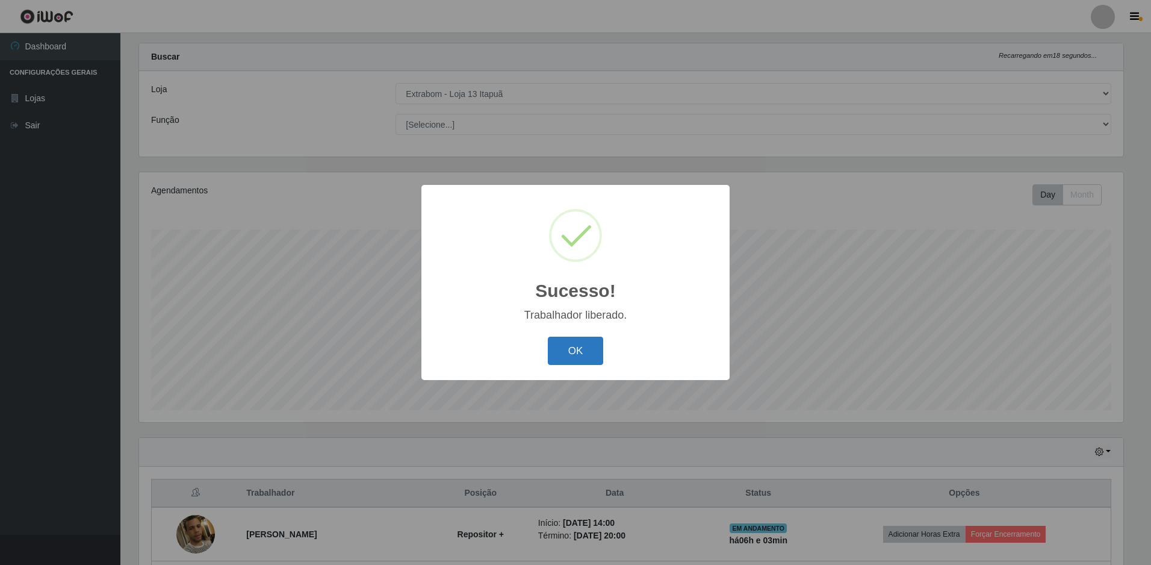
drag, startPoint x: 591, startPoint y: 338, endPoint x: 731, endPoint y: 293, distance: 146.8
click at [592, 338] on button "OK" at bounding box center [576, 351] width 56 height 28
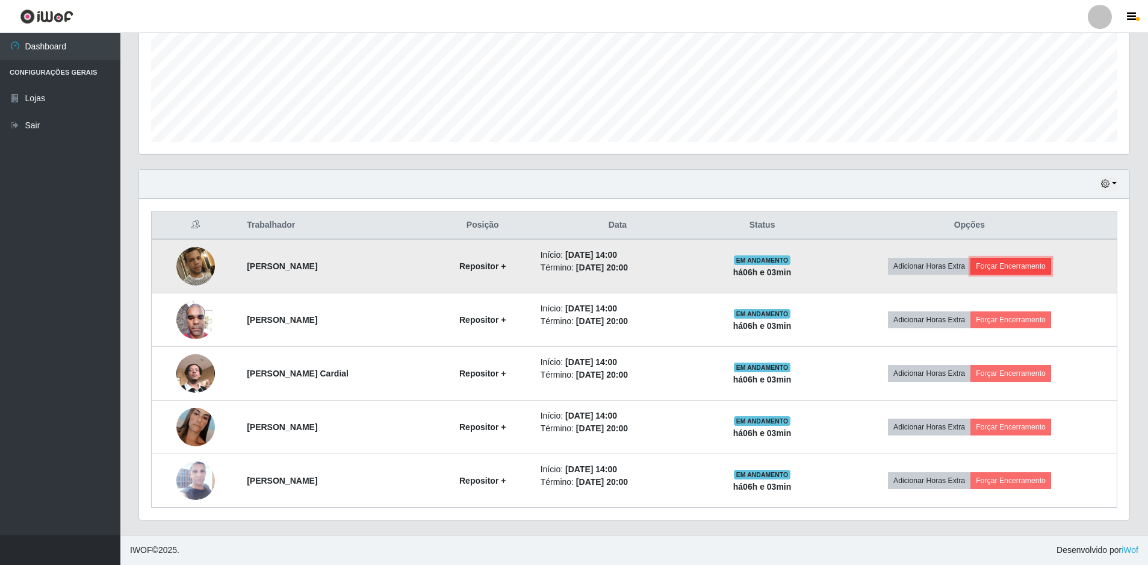
click at [1011, 267] on button "Forçar Encerramento" at bounding box center [1010, 266] width 81 height 17
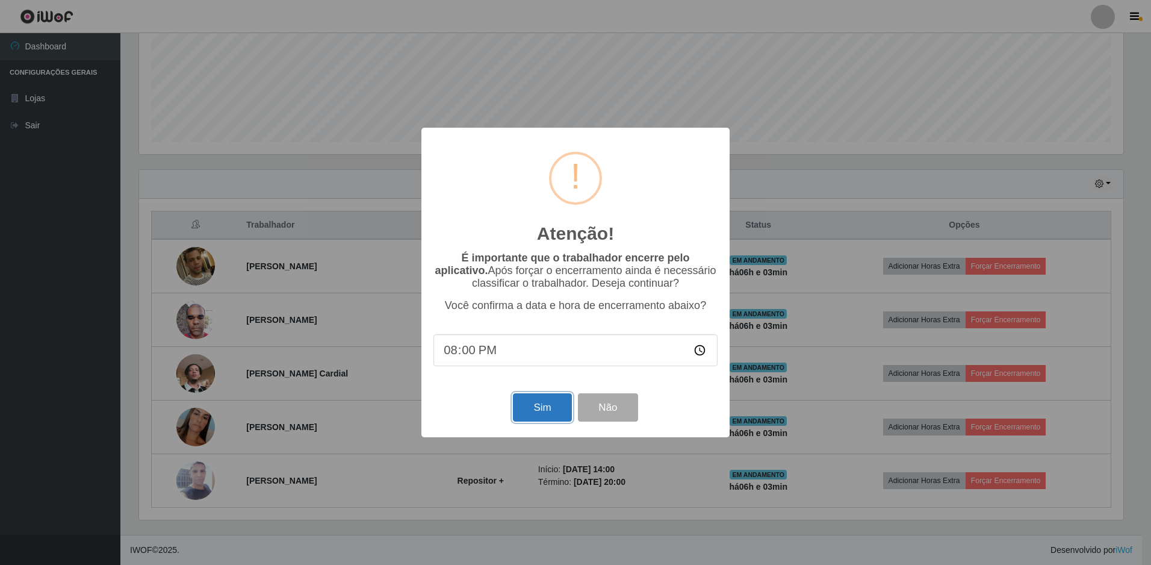
click at [536, 418] on button "Sim" at bounding box center [542, 407] width 58 height 28
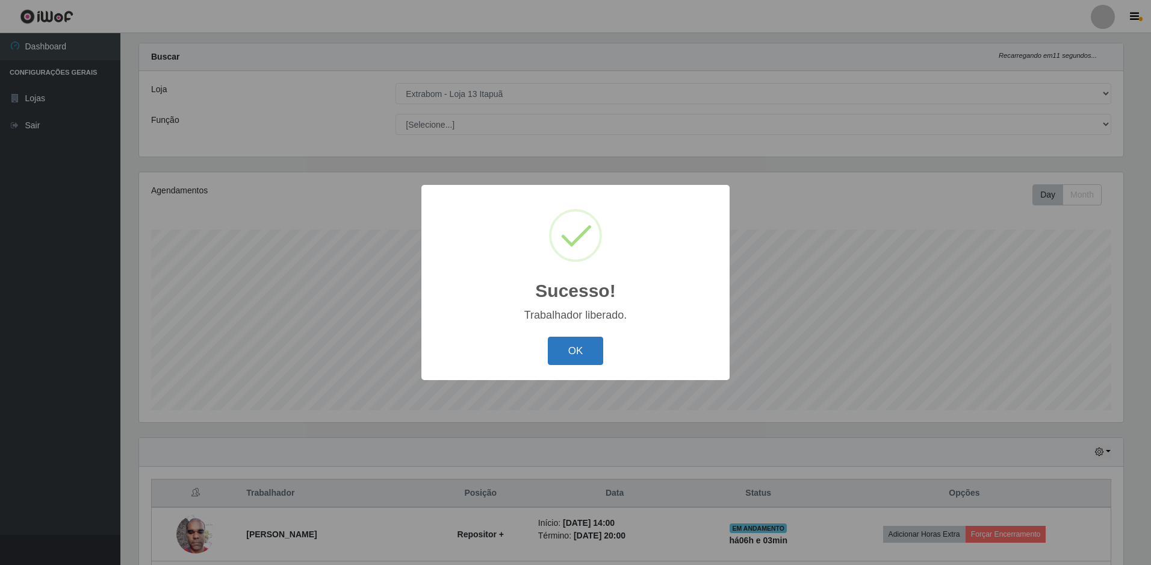
click at [583, 347] on button "OK" at bounding box center [576, 351] width 56 height 28
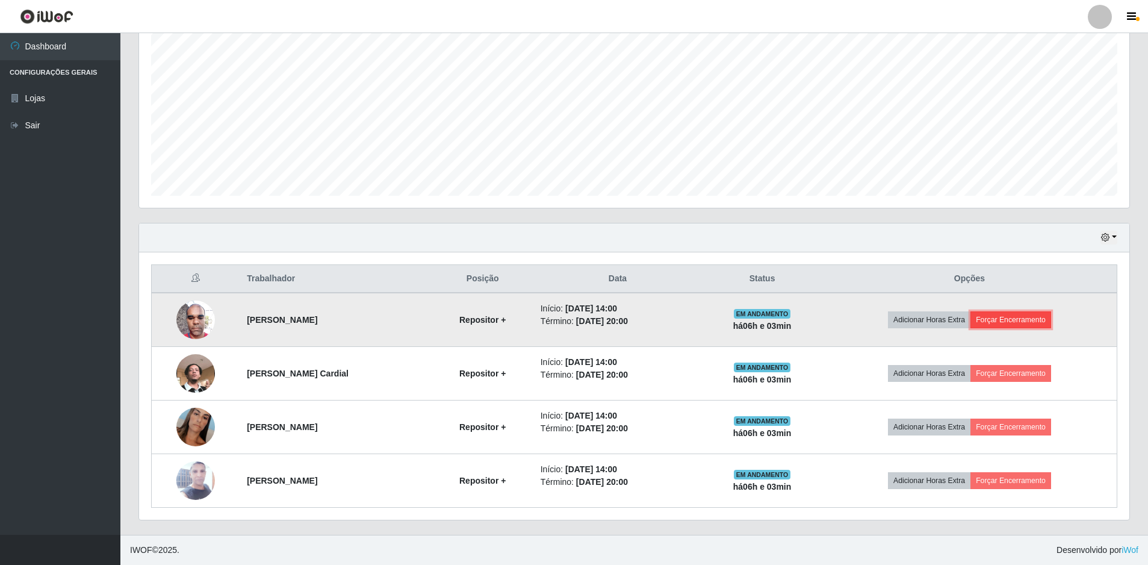
click at [1019, 318] on button "Forçar Encerramento" at bounding box center [1010, 319] width 81 height 17
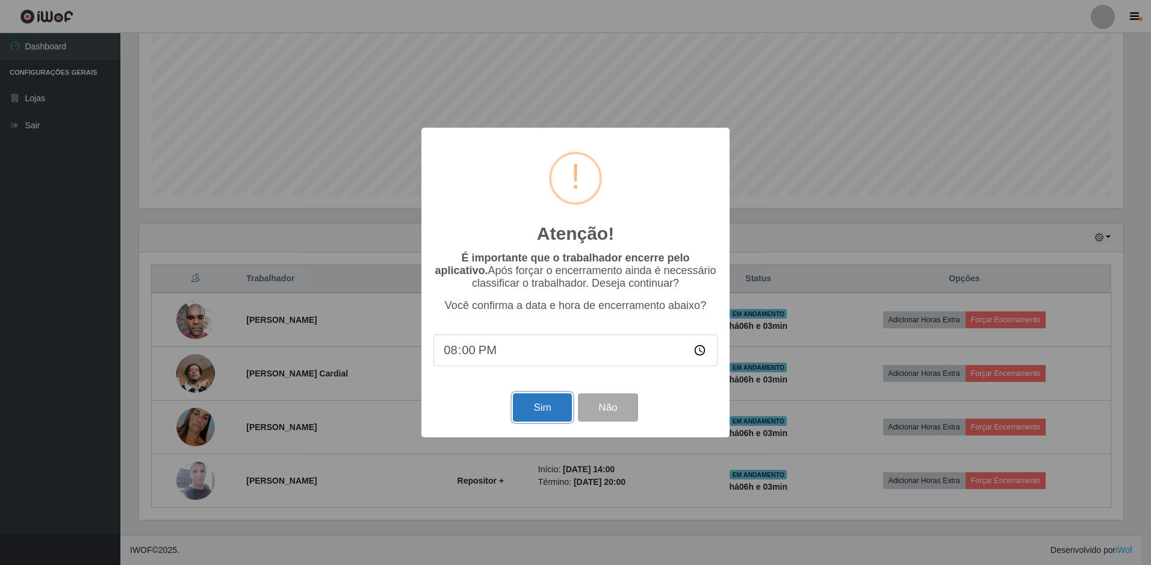
click at [547, 408] on button "Sim" at bounding box center [542, 407] width 58 height 28
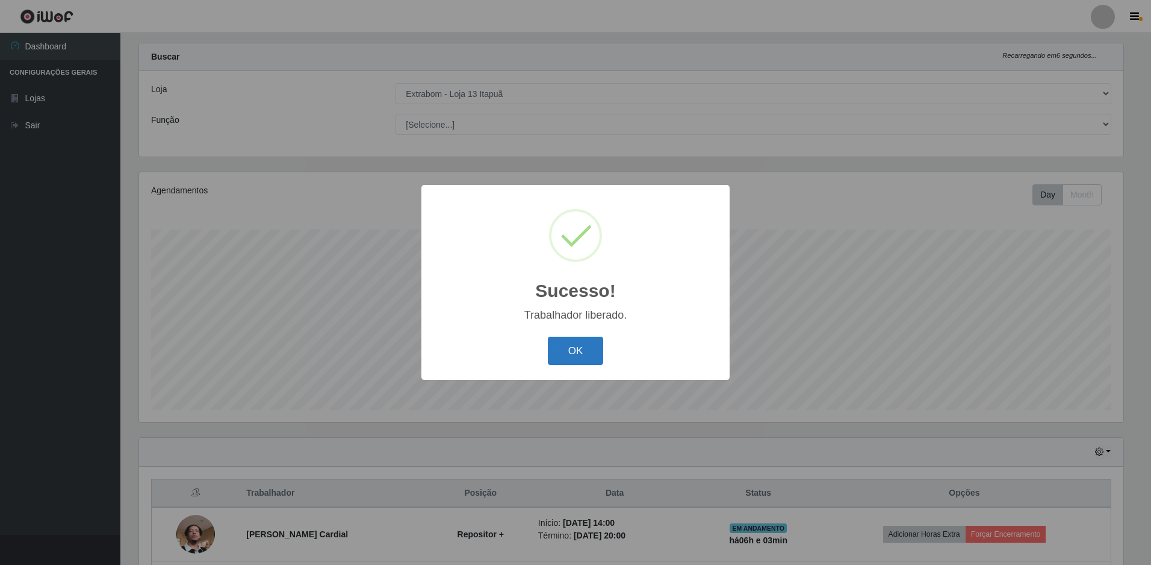
click at [562, 349] on button "OK" at bounding box center [576, 351] width 56 height 28
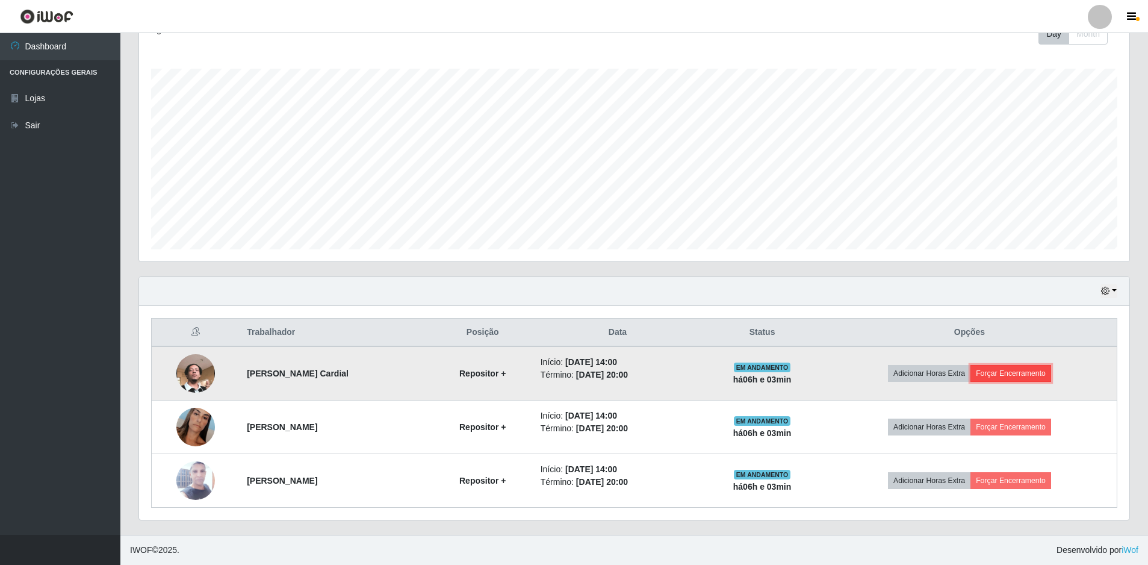
click at [1014, 371] on button "Forçar Encerramento" at bounding box center [1010, 373] width 81 height 17
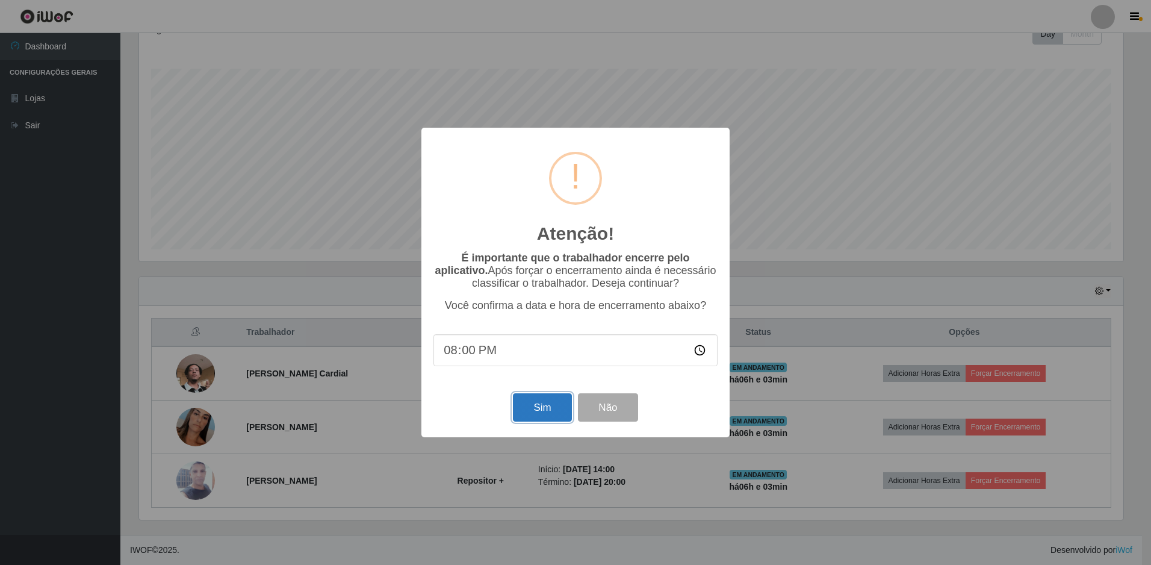
click at [532, 405] on button "Sim" at bounding box center [542, 407] width 58 height 28
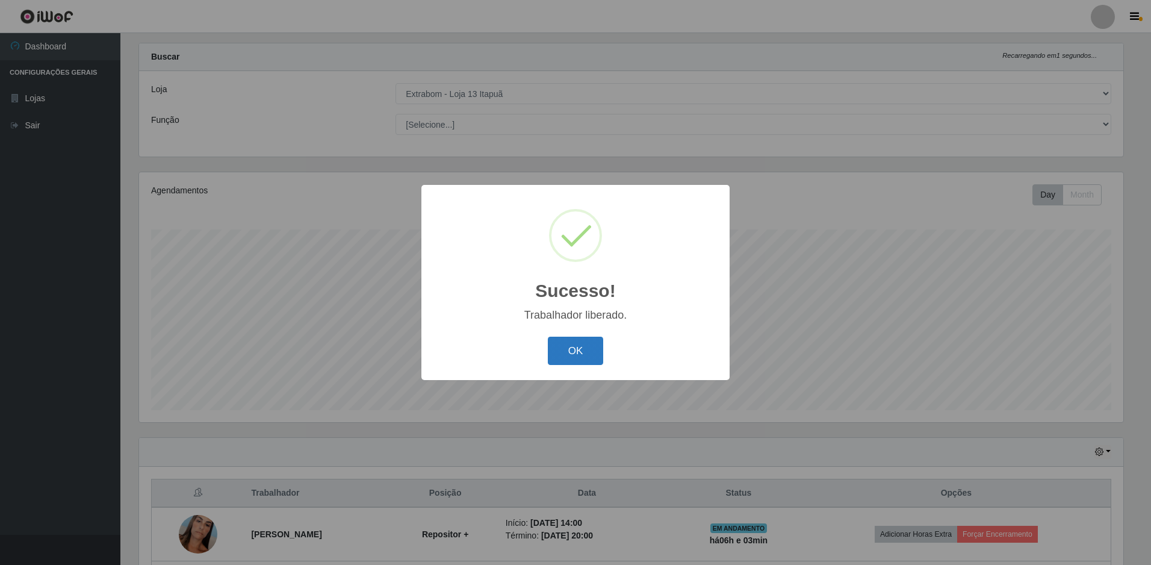
click at [578, 361] on button "OK" at bounding box center [576, 351] width 56 height 28
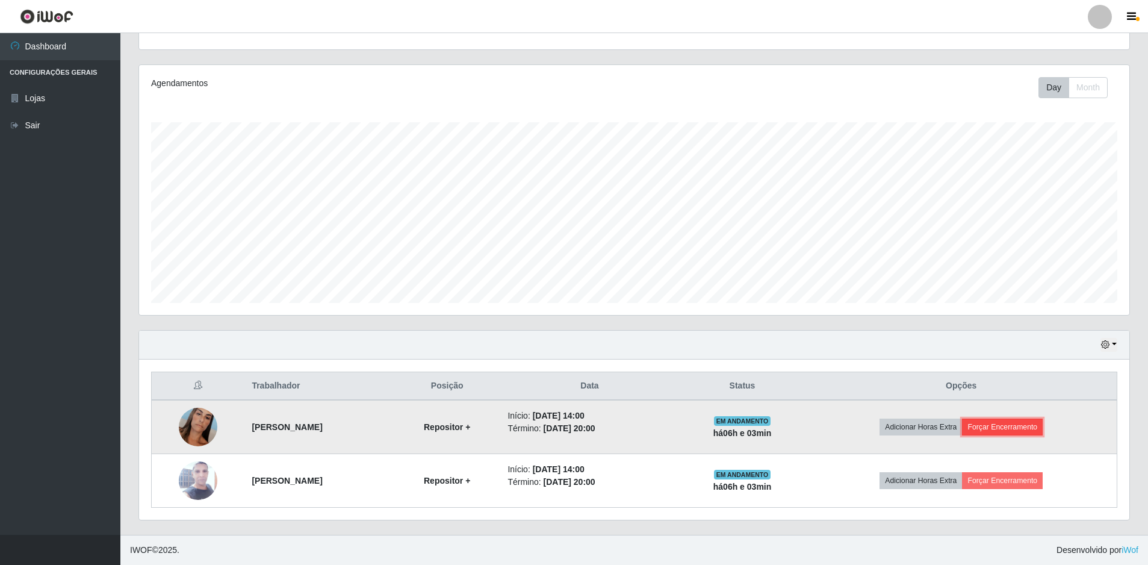
click at [1034, 426] on button "Forçar Encerramento" at bounding box center [1002, 426] width 81 height 17
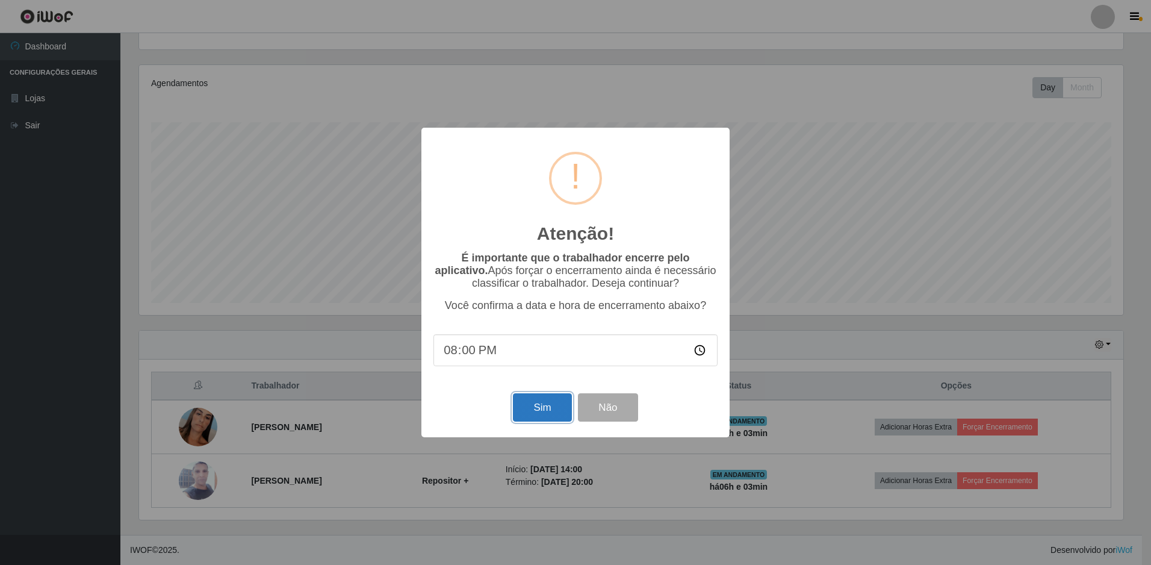
click at [541, 402] on button "Sim" at bounding box center [542, 407] width 58 height 28
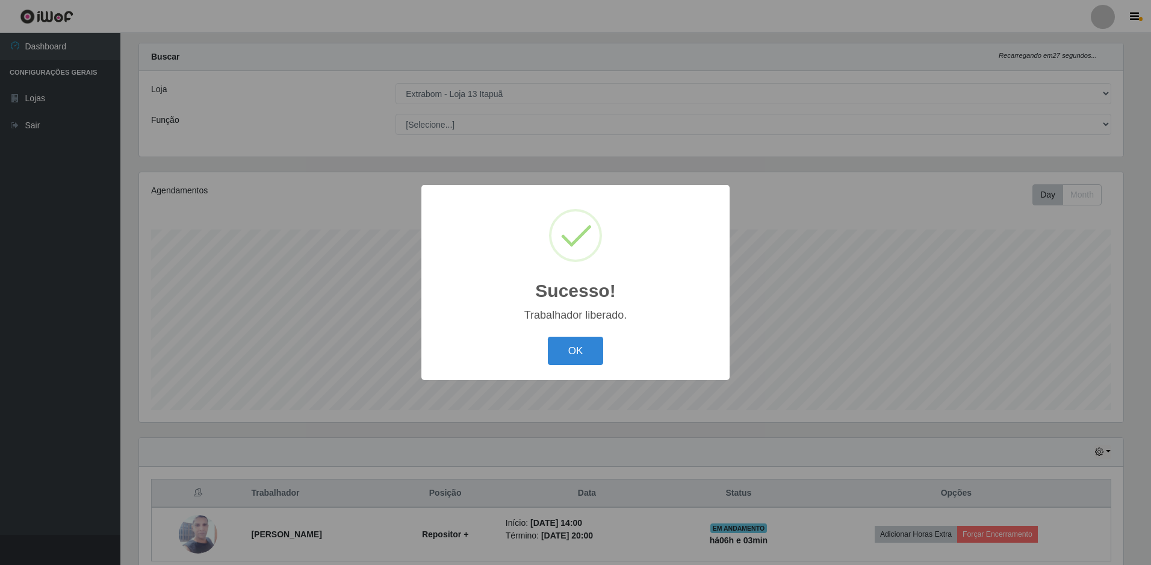
drag, startPoint x: 562, startPoint y: 359, endPoint x: 600, endPoint y: 356, distance: 38.0
click at [563, 359] on button "OK" at bounding box center [576, 351] width 56 height 28
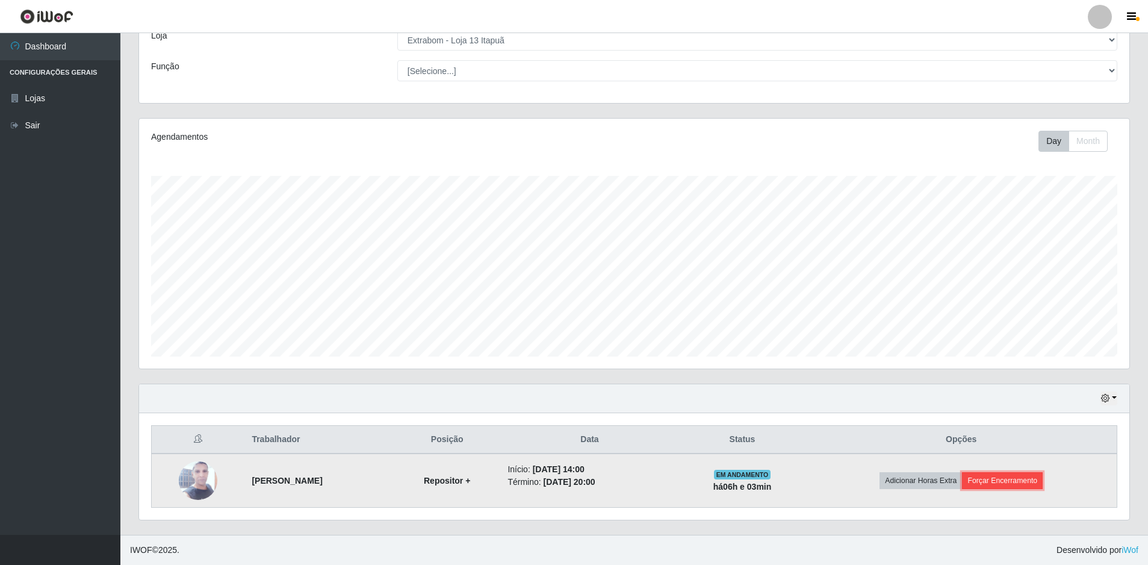
click at [1026, 483] on button "Forçar Encerramento" at bounding box center [1002, 480] width 81 height 17
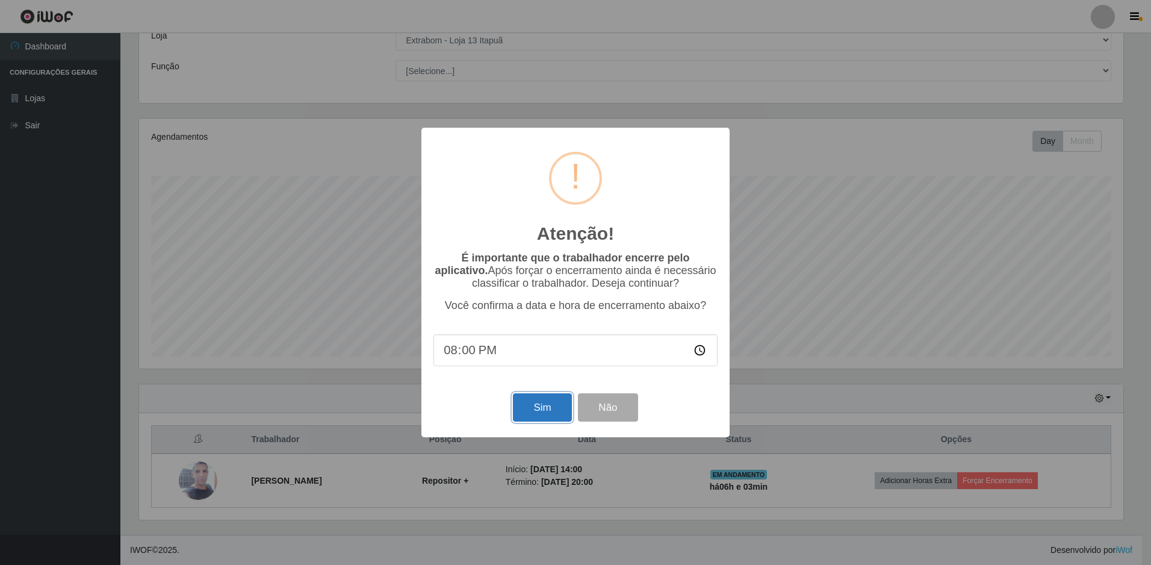
click at [558, 409] on button "Sim" at bounding box center [542, 407] width 58 height 28
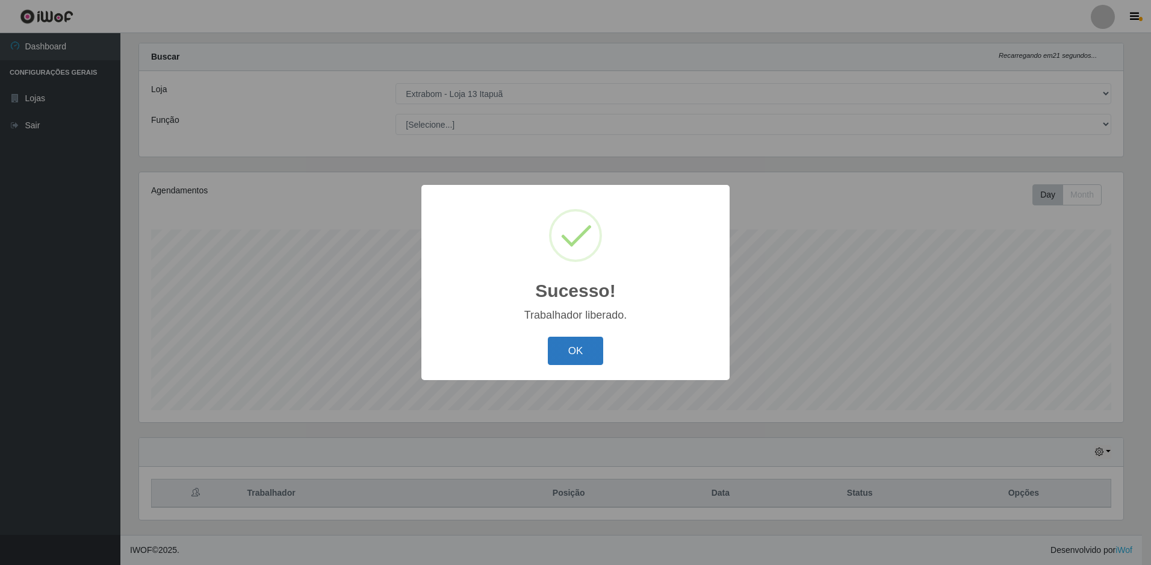
click at [563, 359] on button "OK" at bounding box center [576, 351] width 56 height 28
